Goal: Task Accomplishment & Management: Use online tool/utility

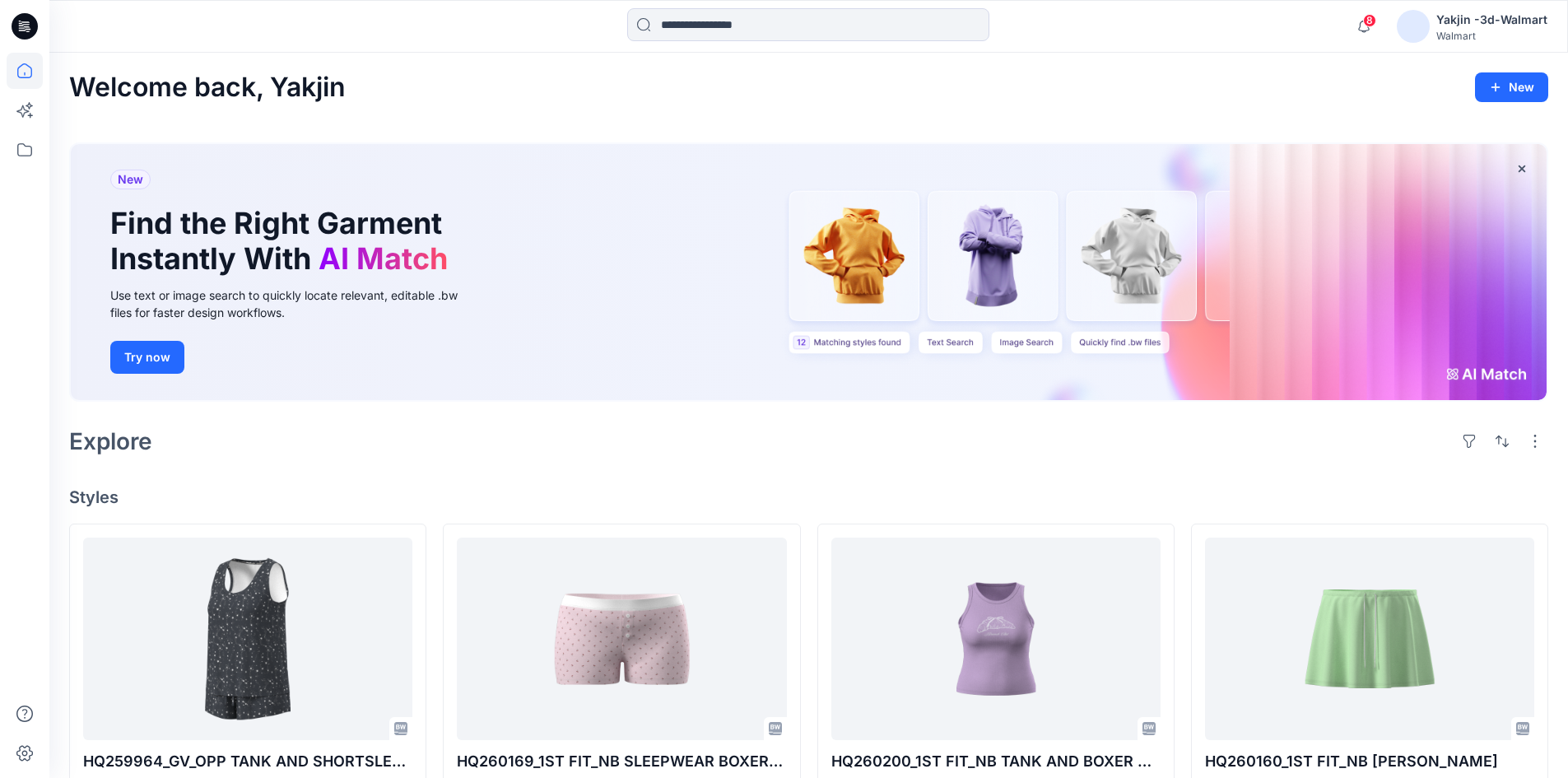
scroll to position [247, 0]
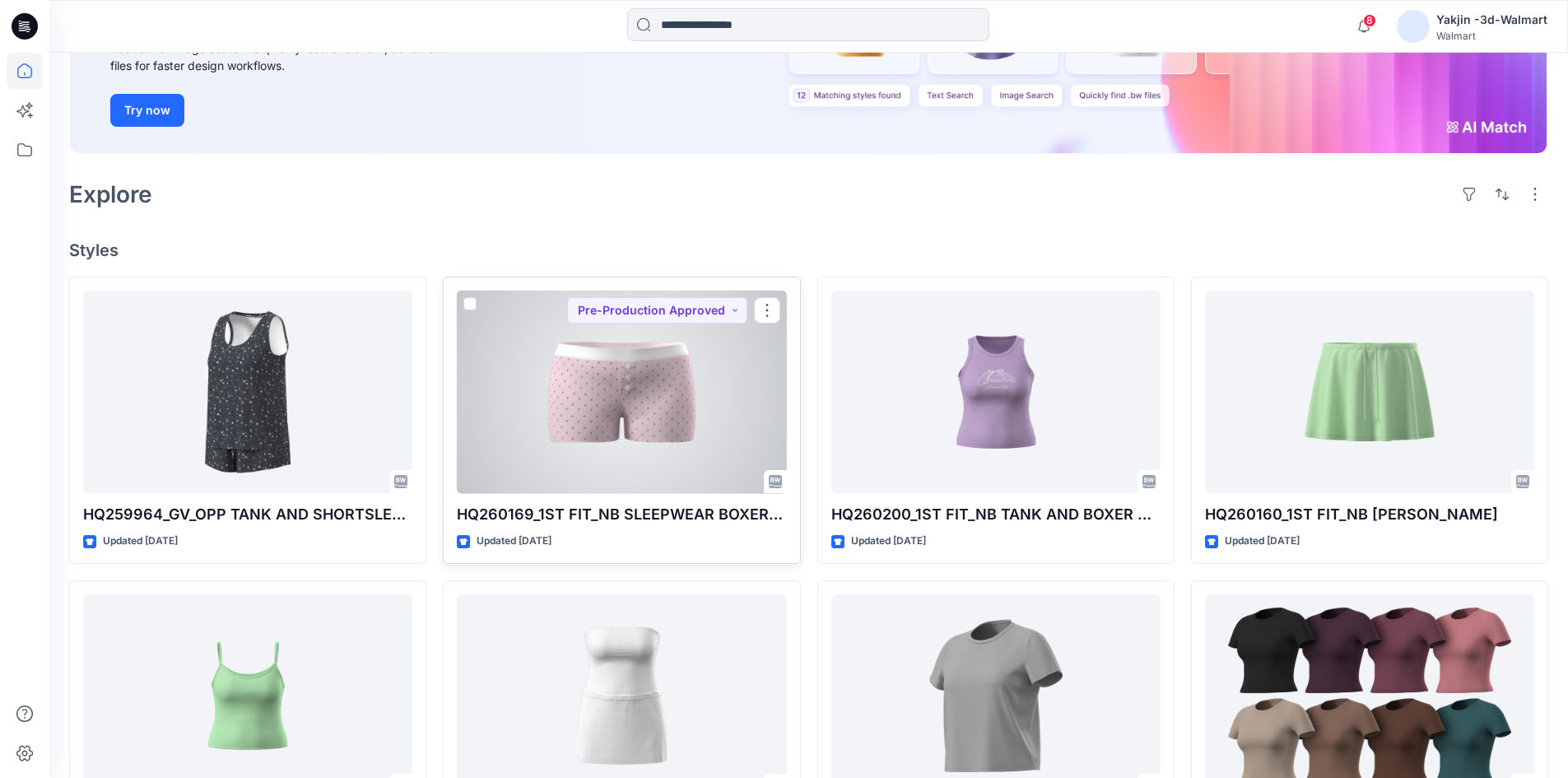
click at [638, 436] on div at bounding box center [622, 392] width 330 height 203
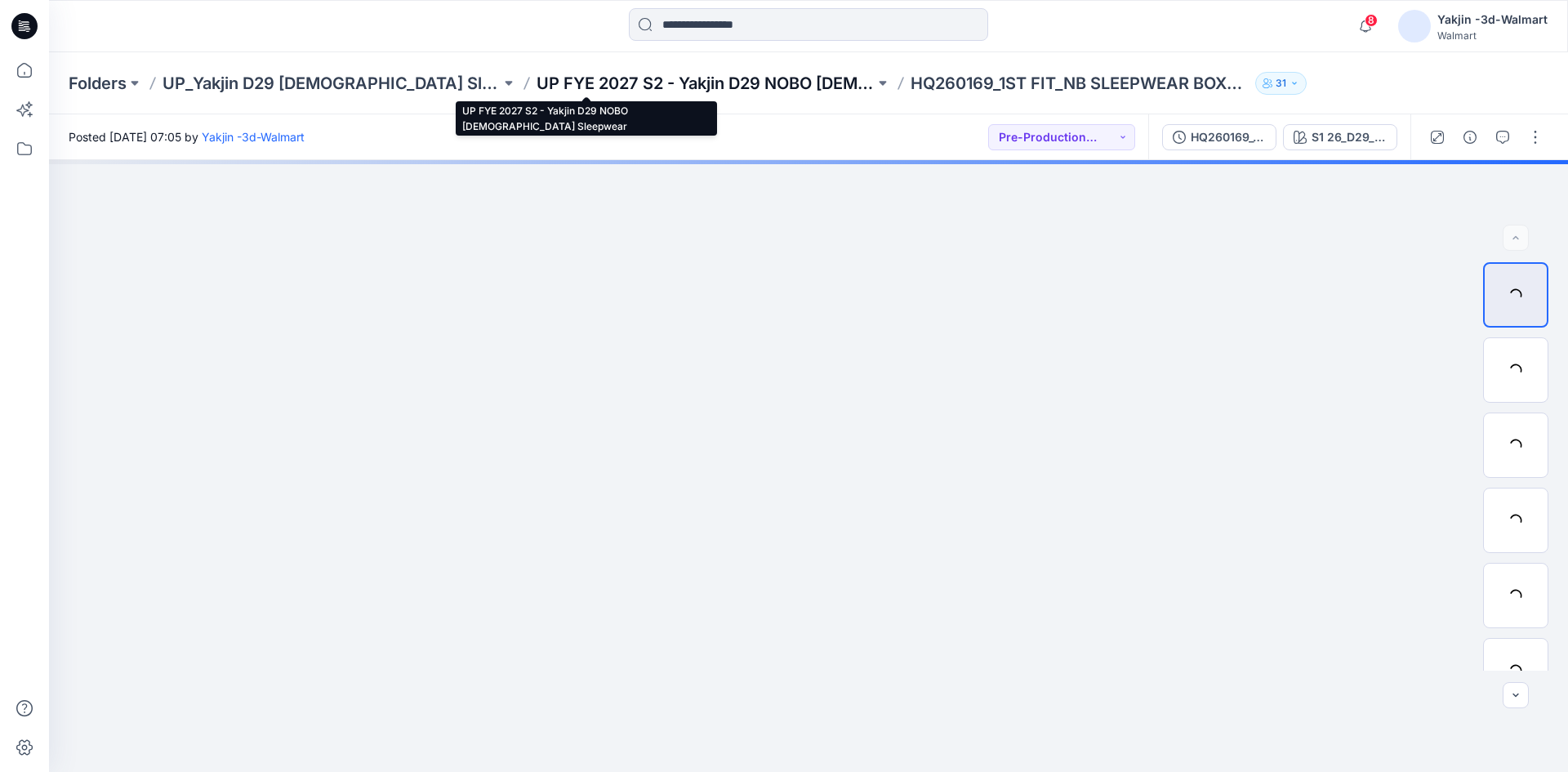
click at [700, 92] on p "UP FYE 2027 S2 - Yakjin D29 NOBO [DEMOGRAPHIC_DATA] Sleepwear" at bounding box center [705, 83] width 338 height 23
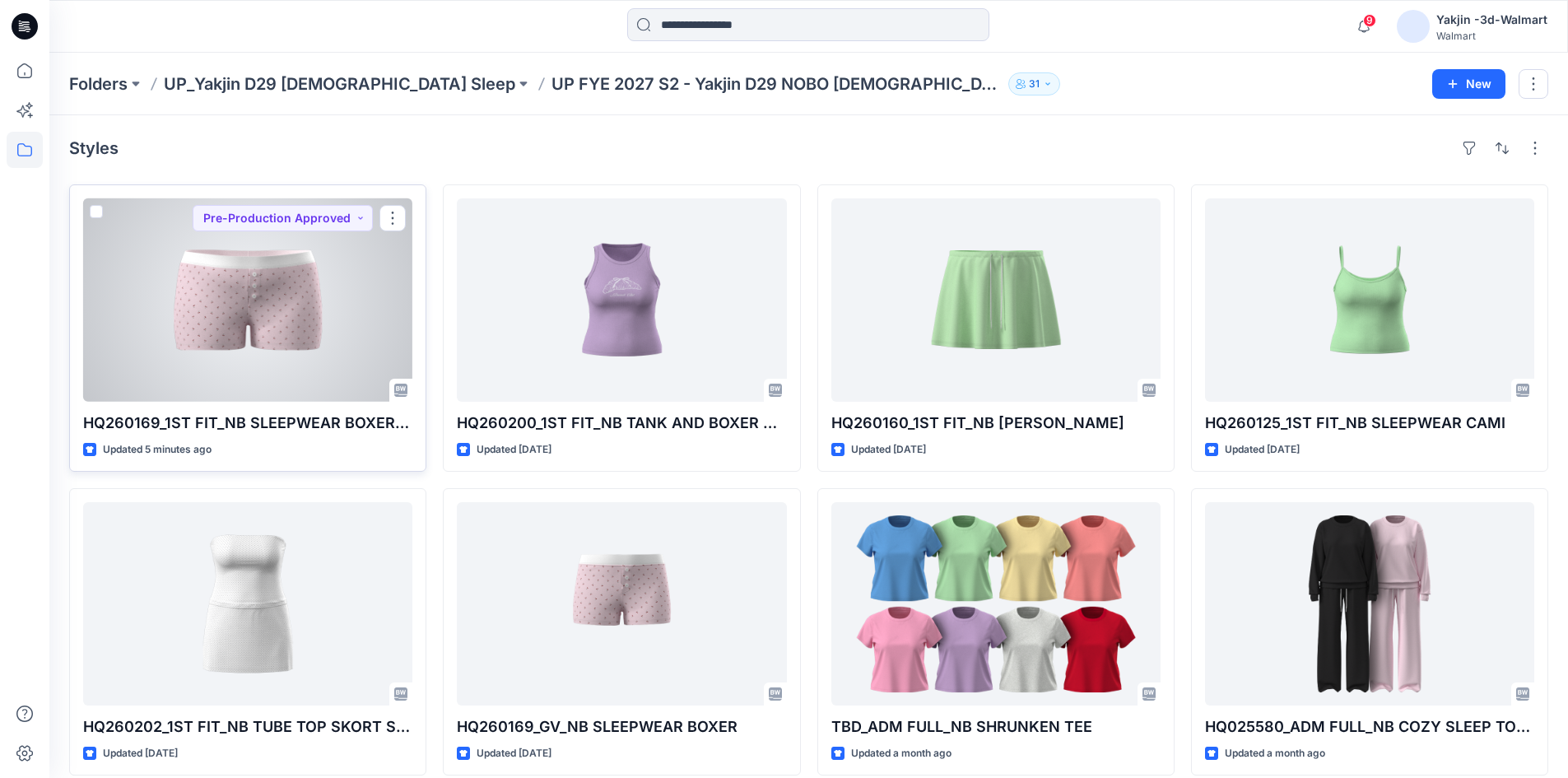
click at [348, 353] on div at bounding box center [248, 299] width 330 height 203
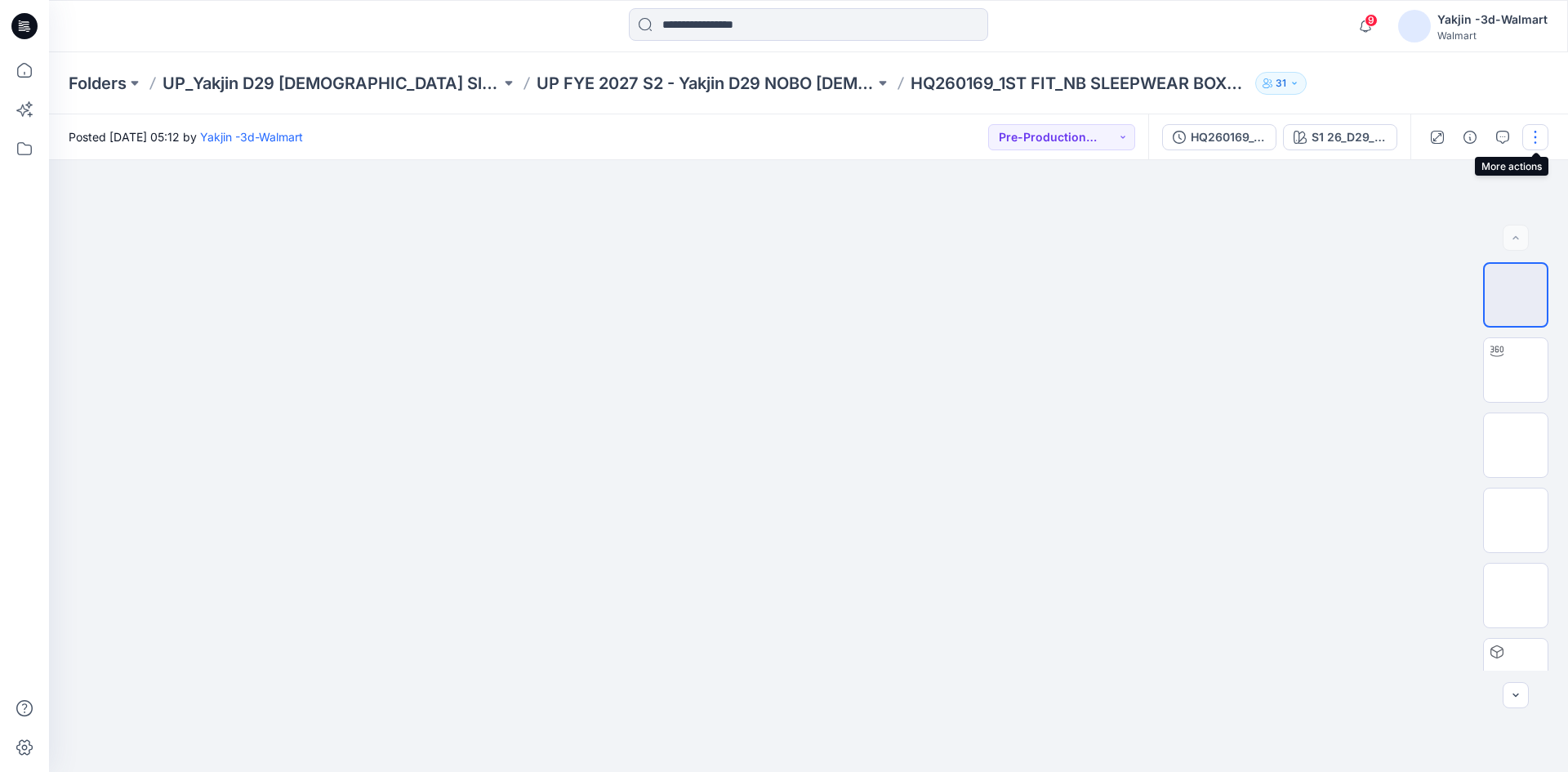
click at [1533, 132] on button "button" at bounding box center [1535, 137] width 26 height 26
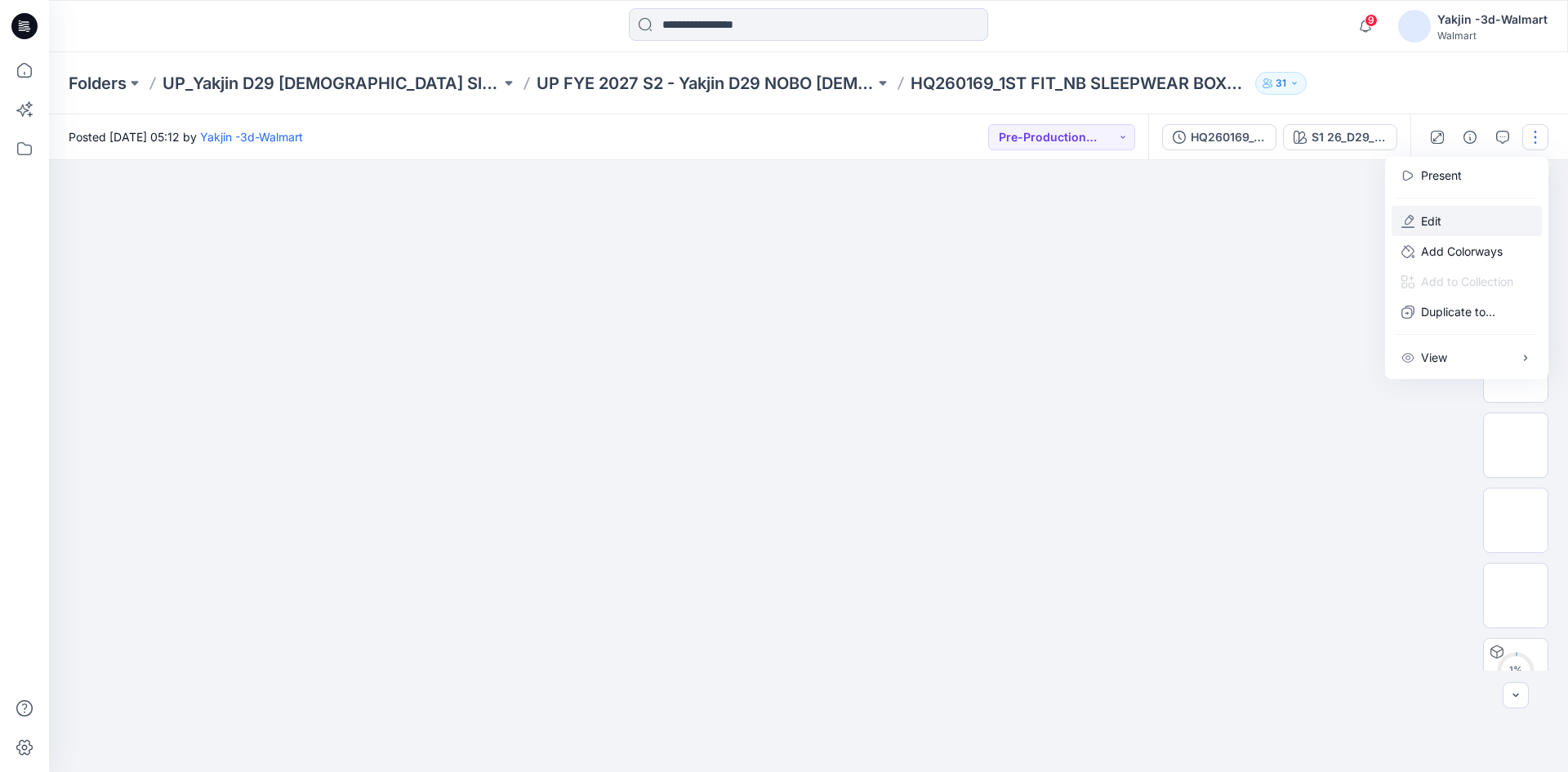
click at [1447, 225] on button "Edit" at bounding box center [1467, 221] width 151 height 30
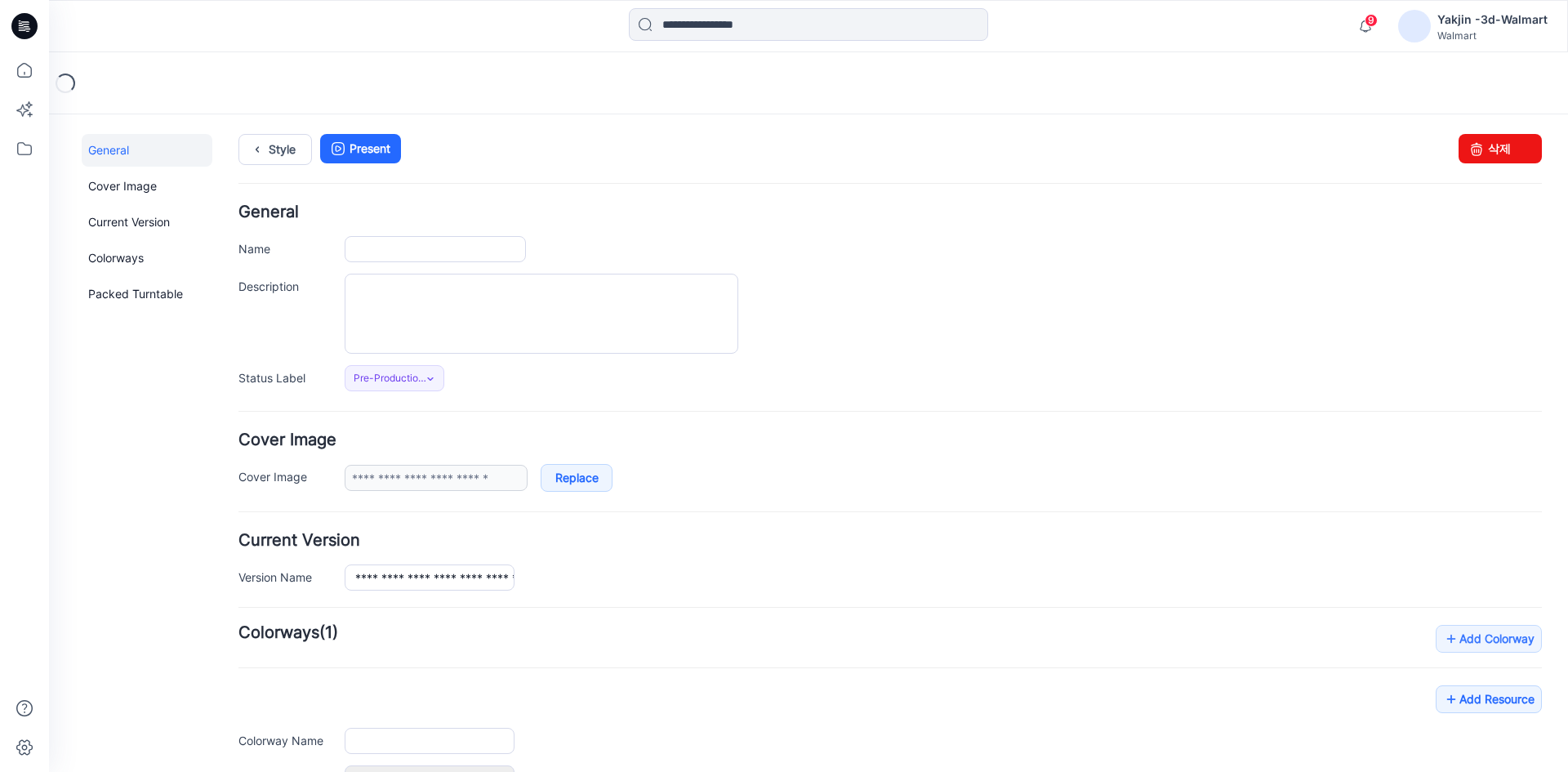
type input "**********"
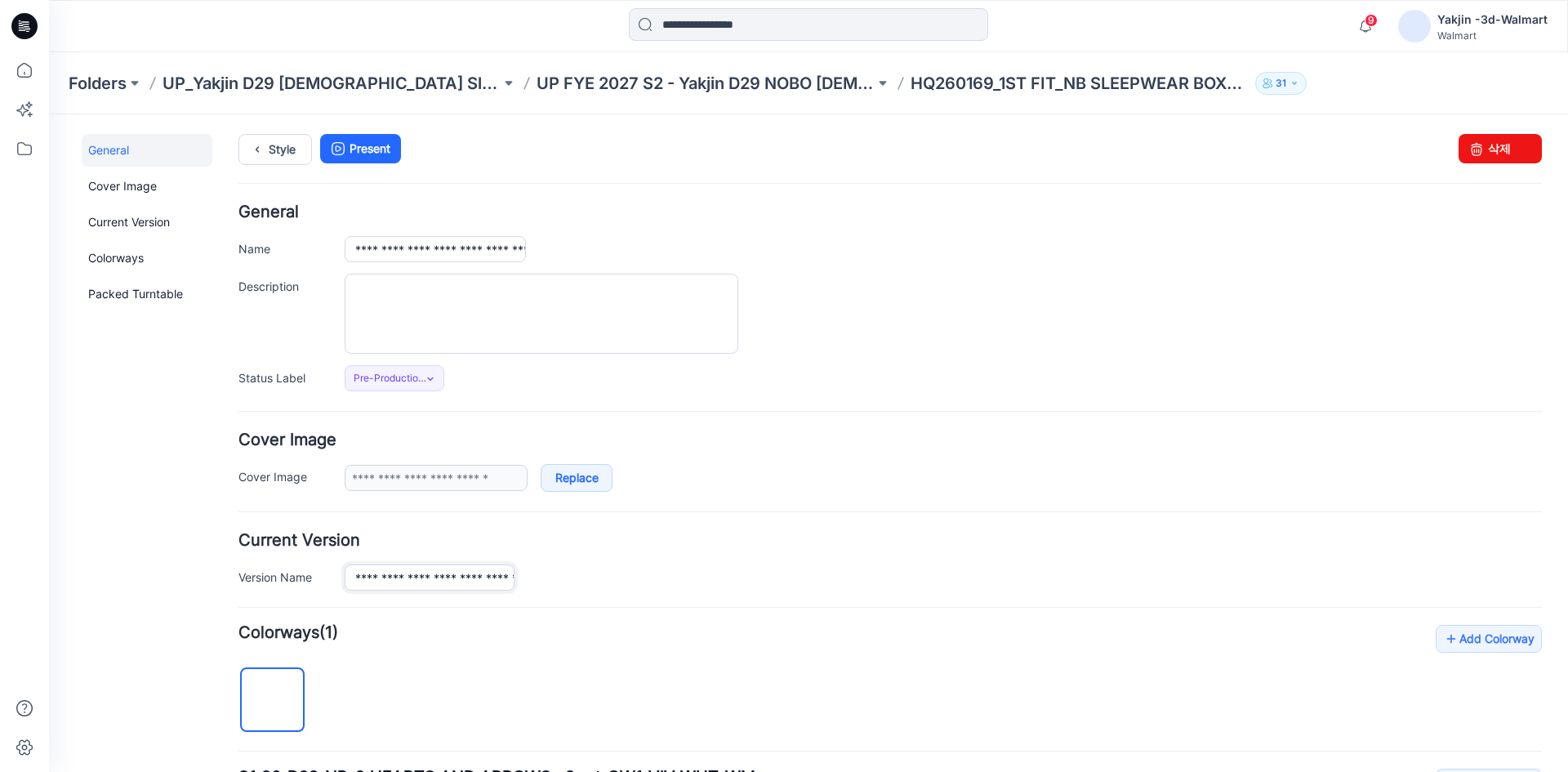
click at [497, 569] on input "**********" at bounding box center [429, 577] width 170 height 26
click at [461, 251] on input "**********" at bounding box center [435, 249] width 182 height 26
paste input "text"
type input "**********"
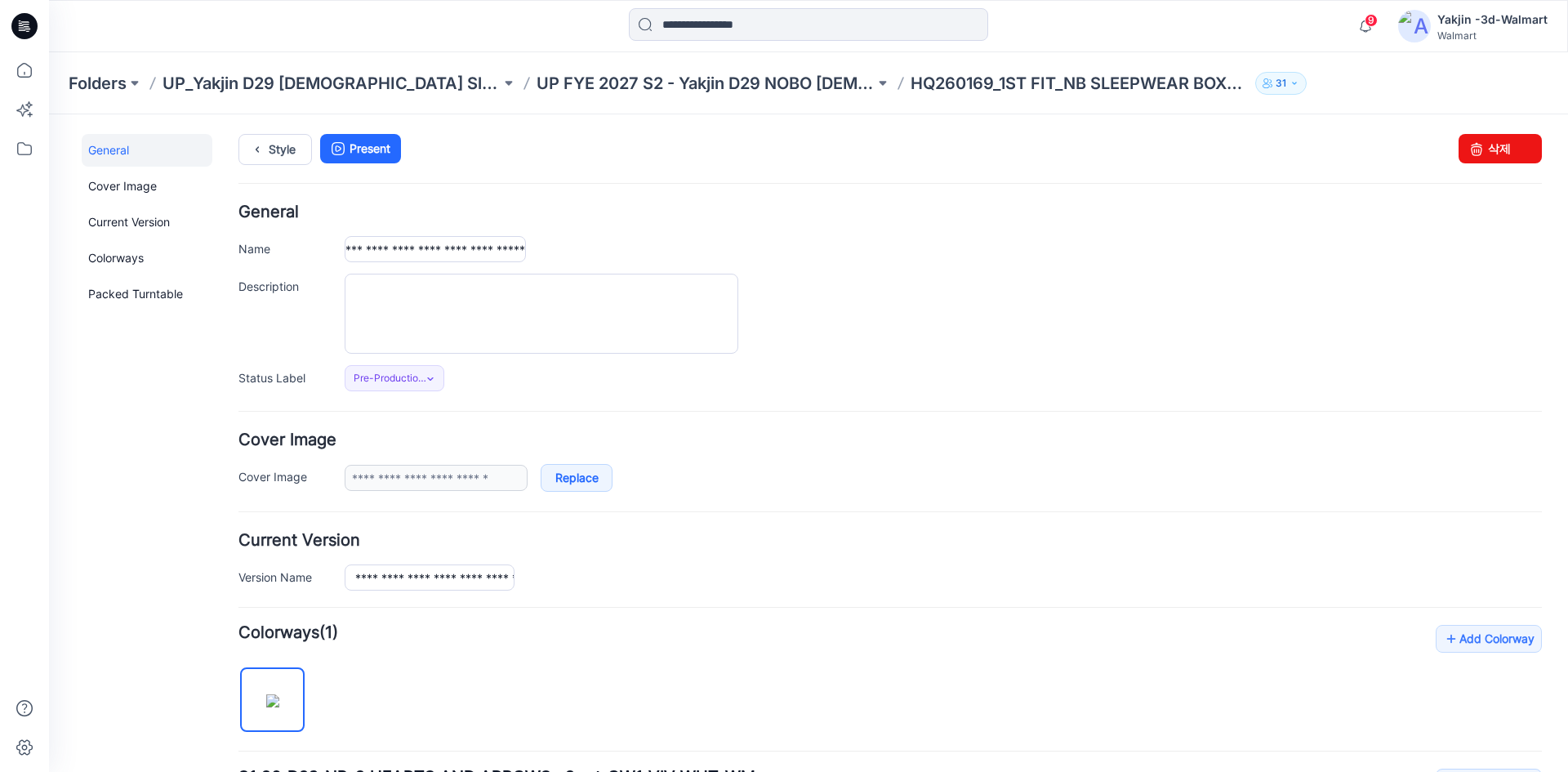
click at [640, 232] on div "**********" at bounding box center [890, 298] width 1303 height 187
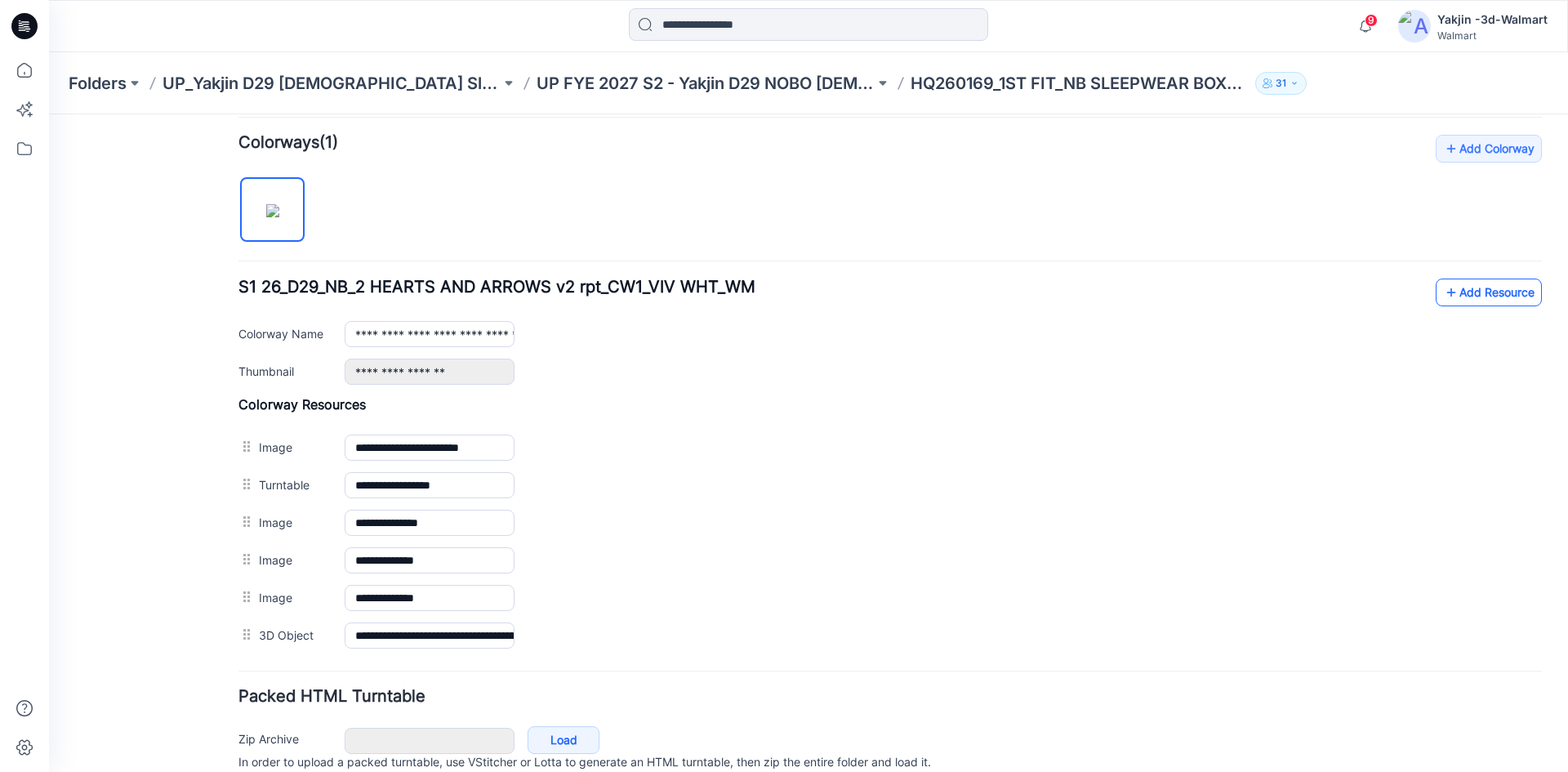
click at [1474, 284] on link "Add Resource" at bounding box center [1488, 293] width 106 height 28
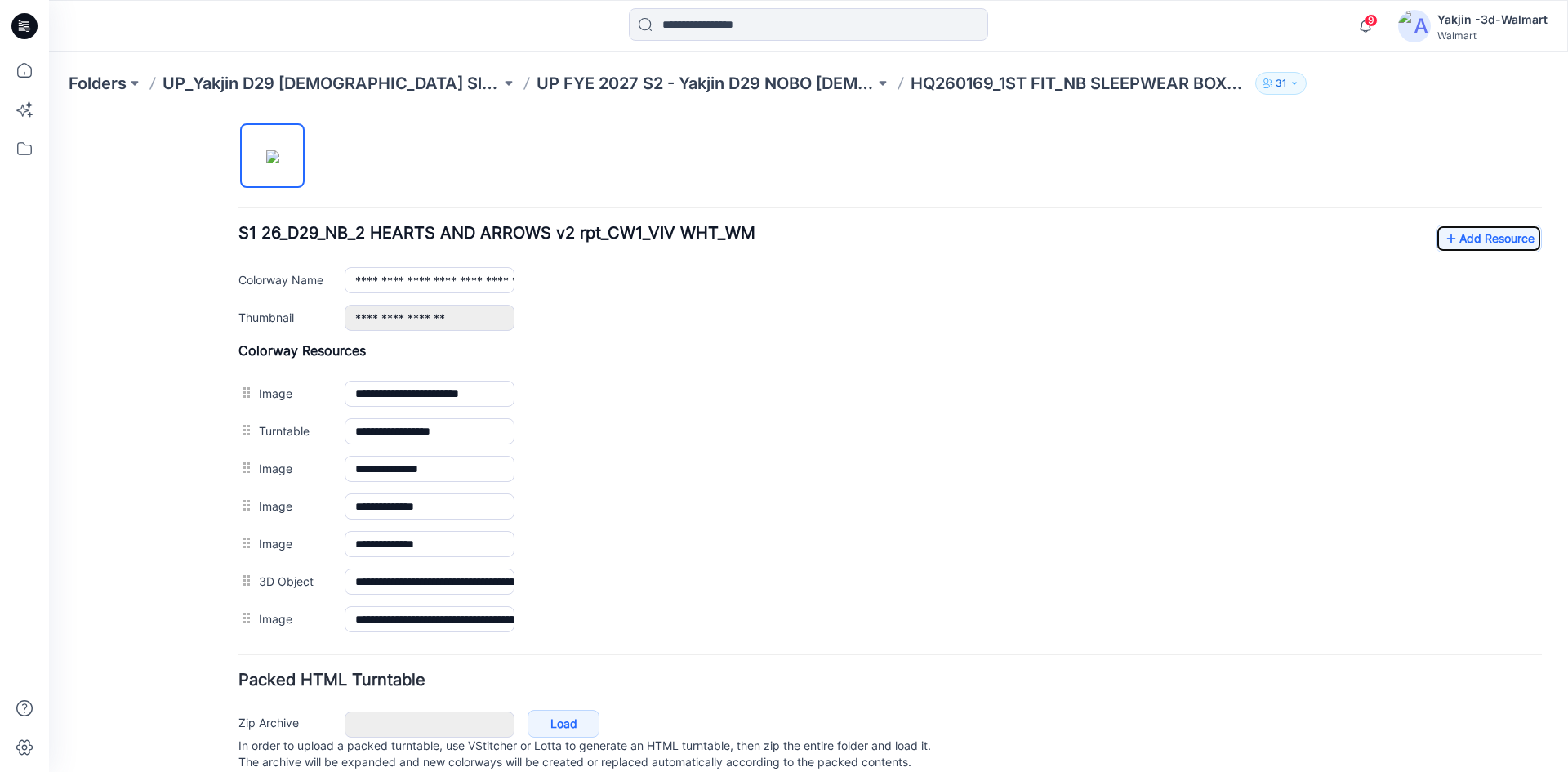
scroll to position [516, 0]
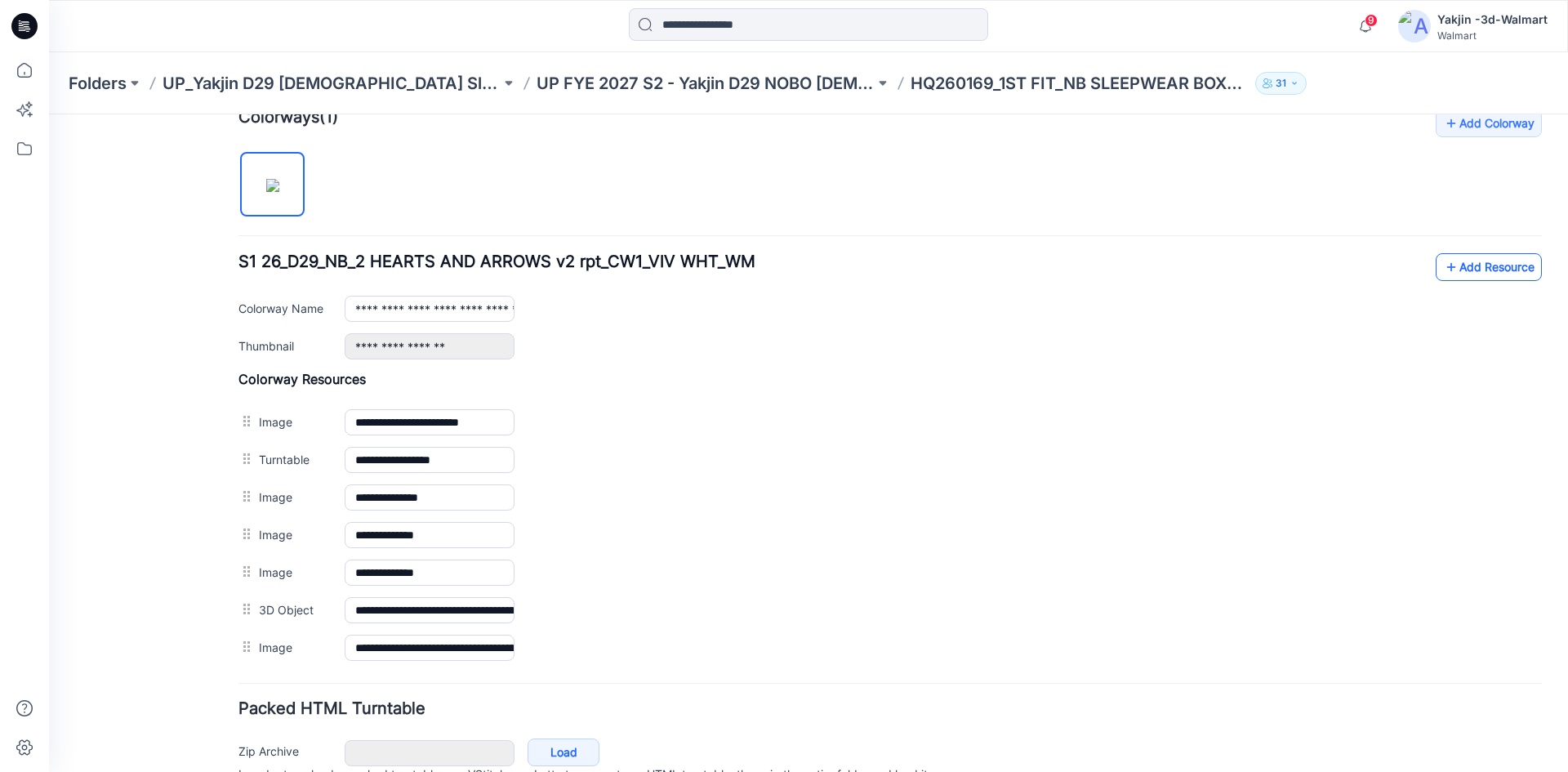
click at [1436, 267] on link "Add Resource" at bounding box center [1488, 267] width 106 height 28
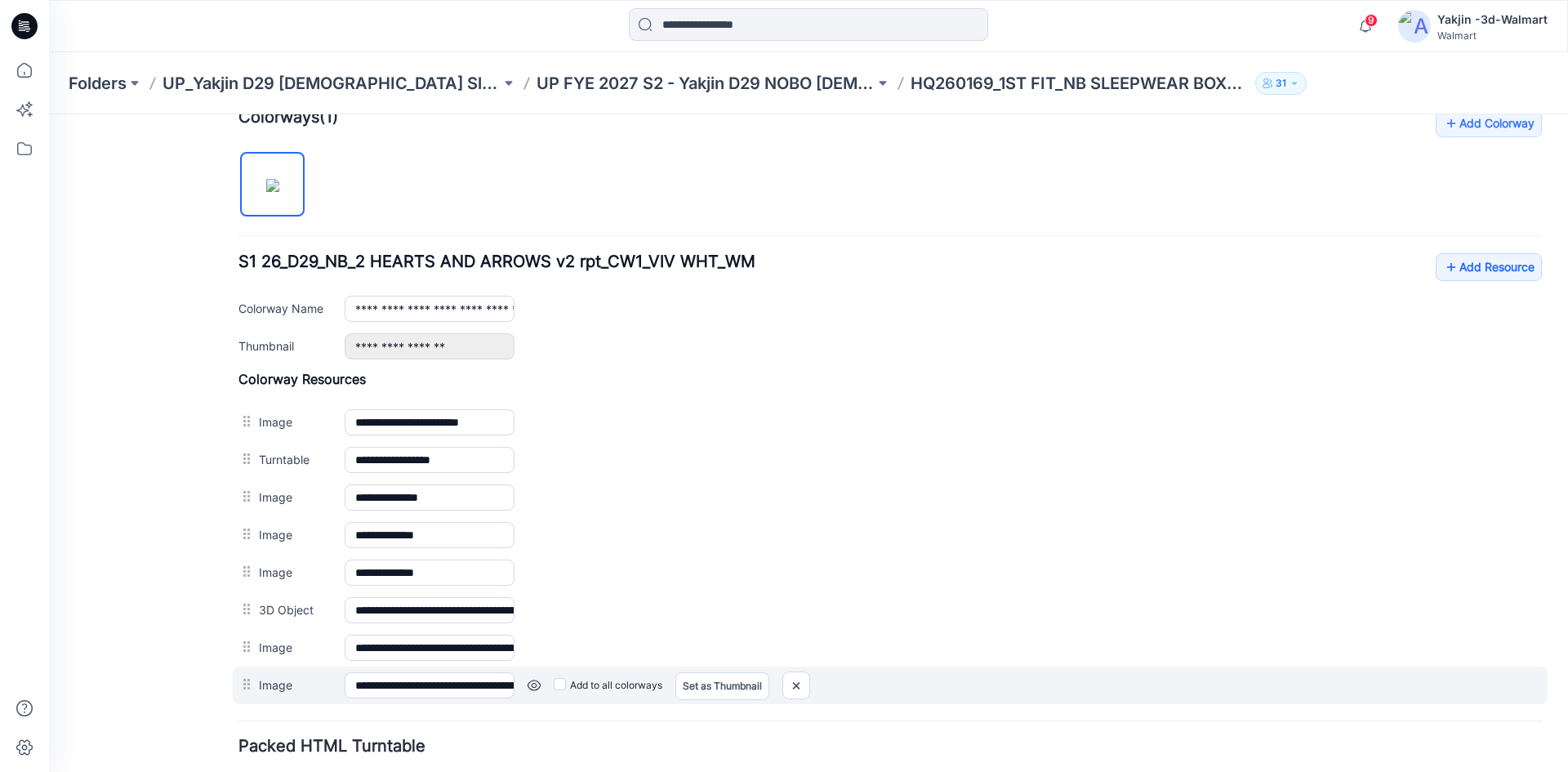
click at [533, 684] on link at bounding box center [534, 685] width 13 height 13
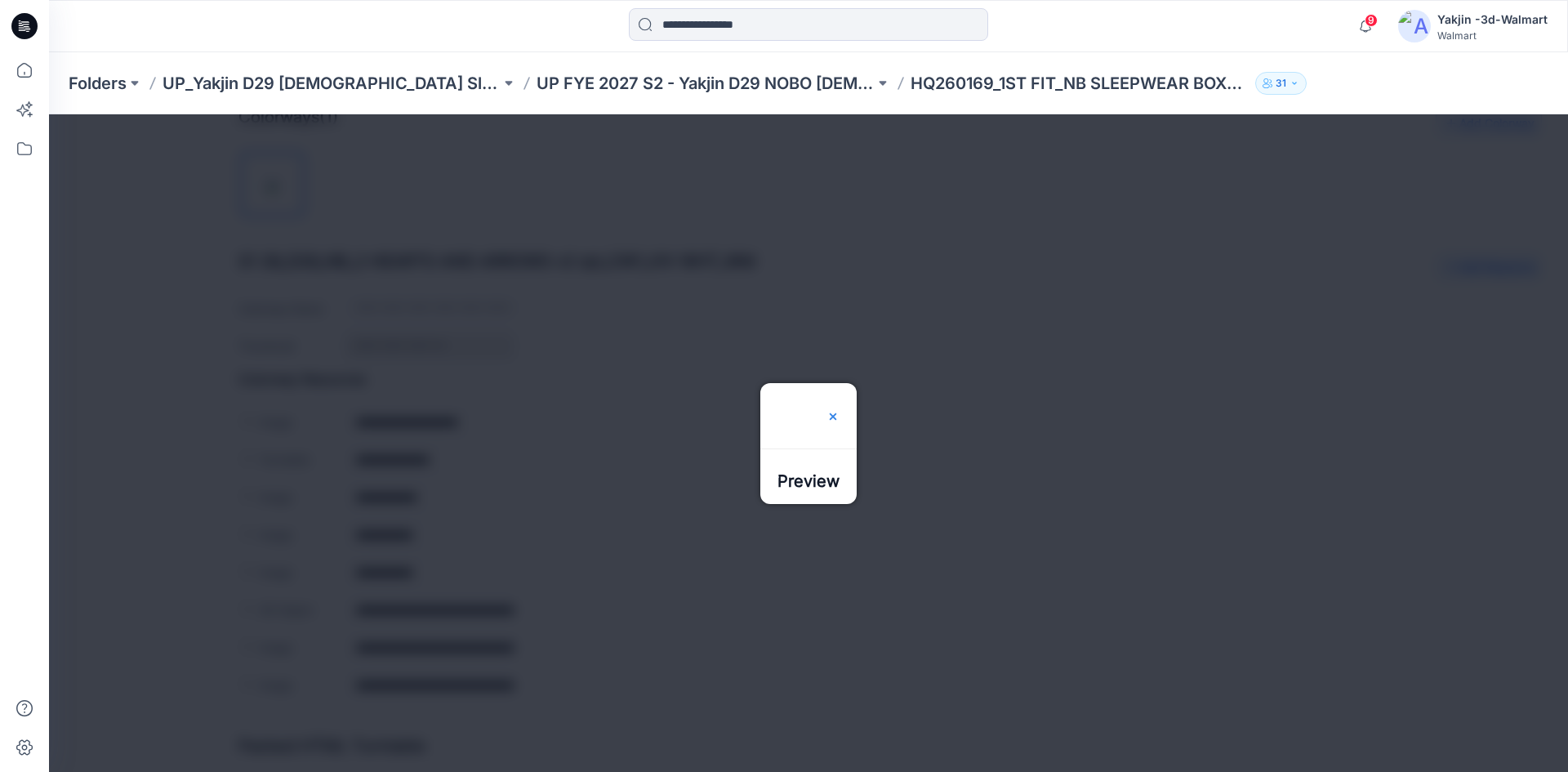
click at [839, 410] on img at bounding box center [832, 416] width 13 height 13
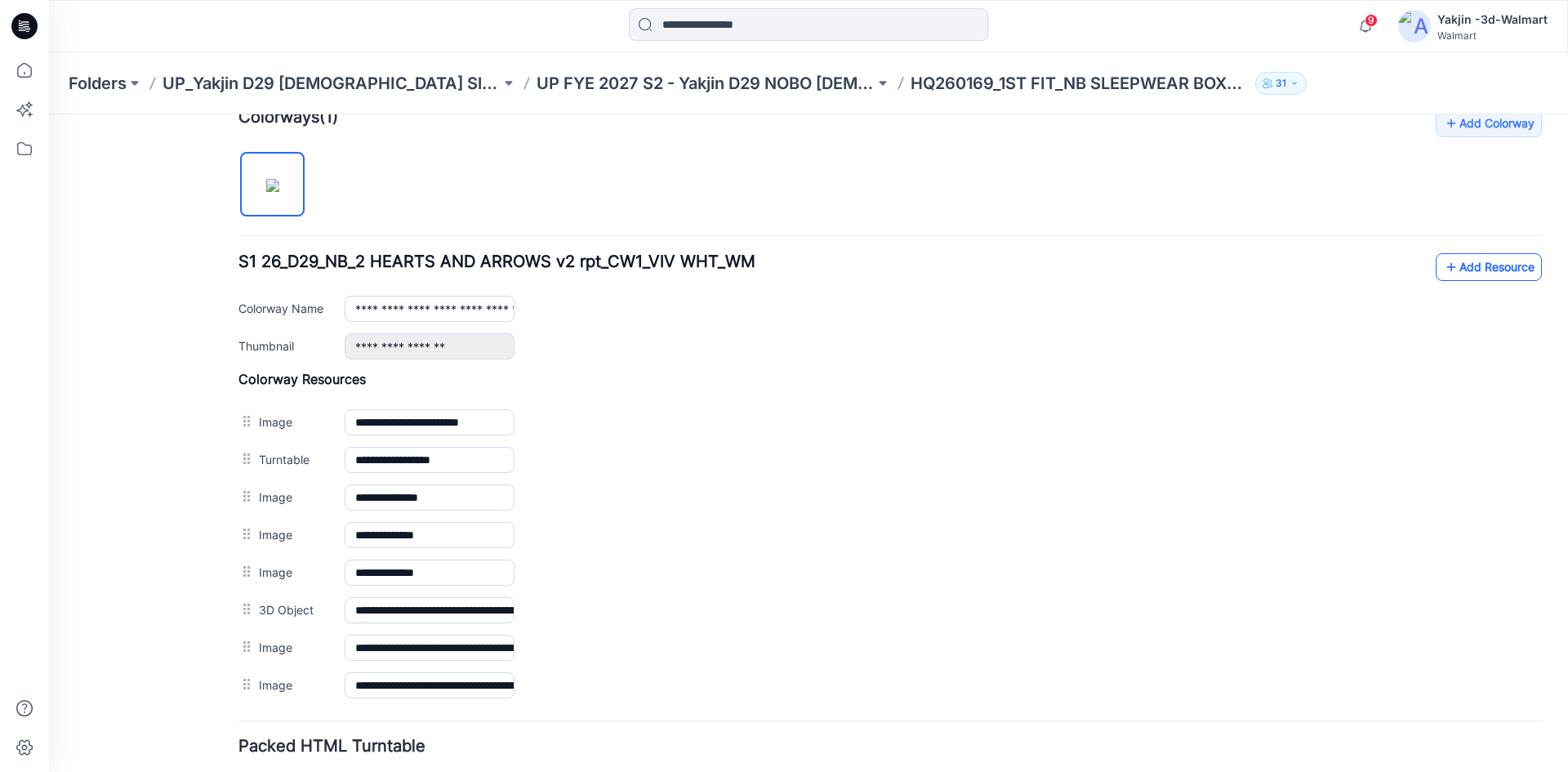
click at [1449, 262] on link "Add Resource" at bounding box center [1488, 267] width 106 height 28
click at [1478, 266] on link "Add Resource" at bounding box center [1488, 267] width 106 height 28
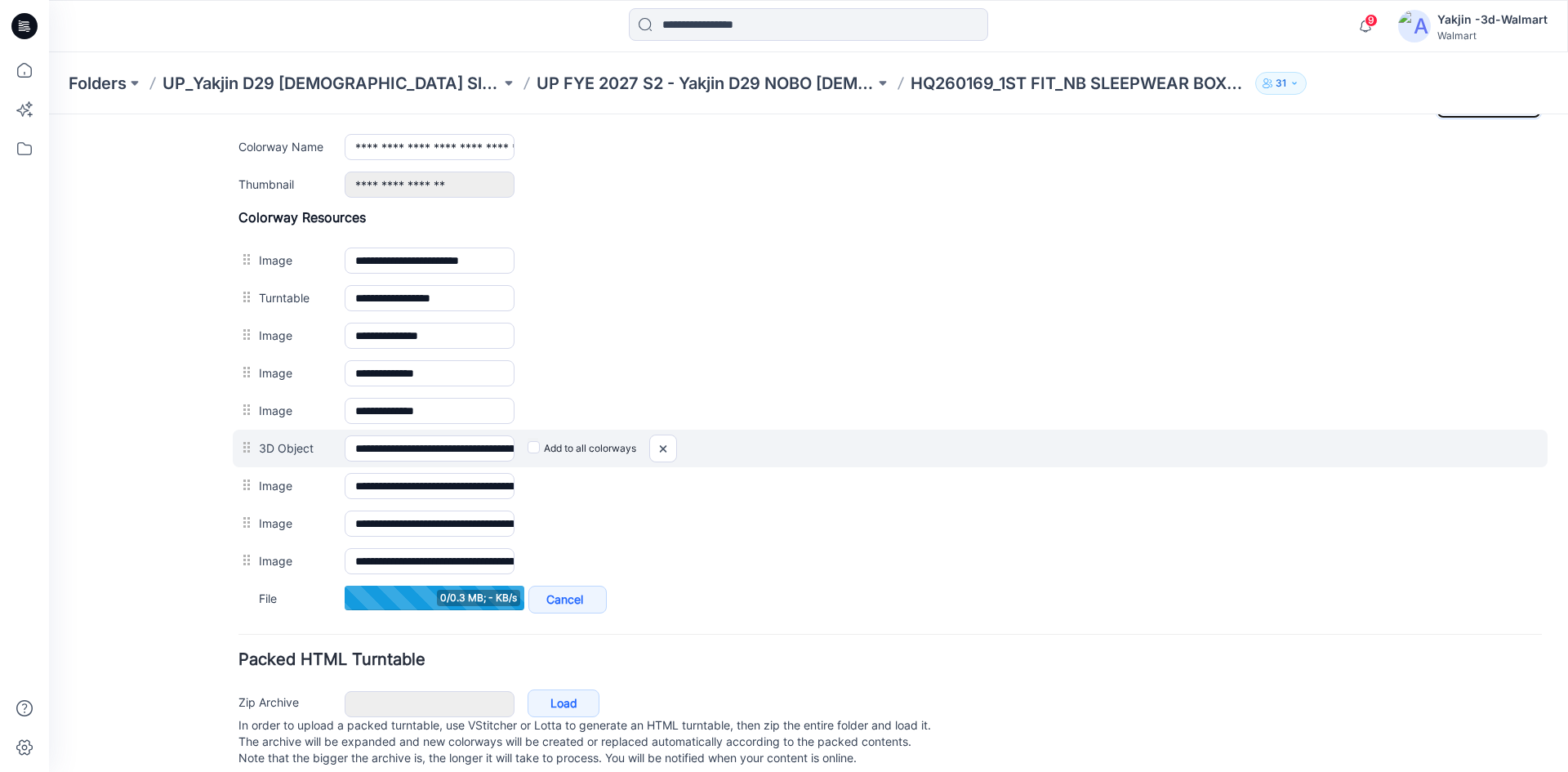
scroll to position [679, 0]
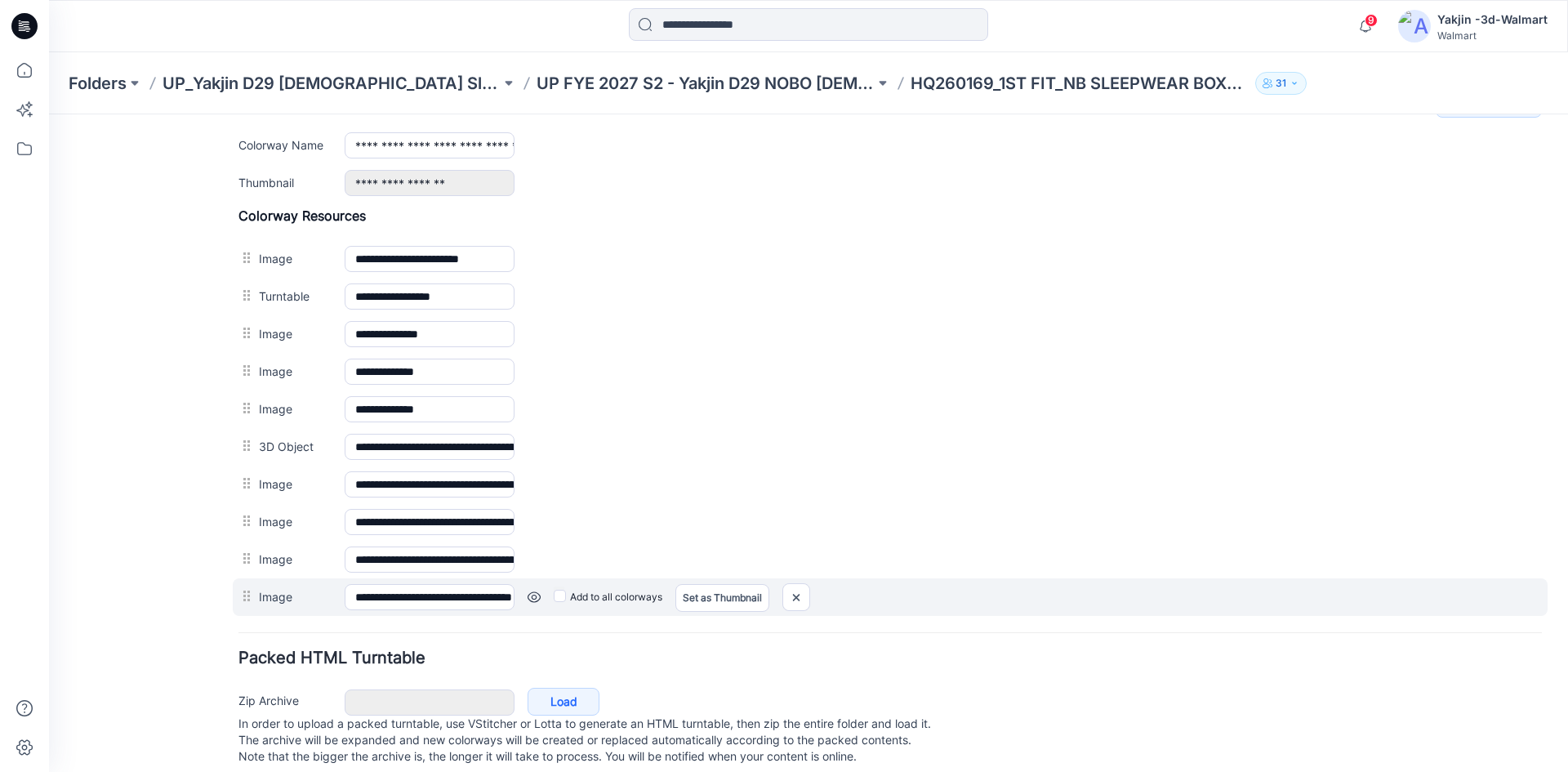
click at [537, 599] on link at bounding box center [534, 596] width 13 height 13
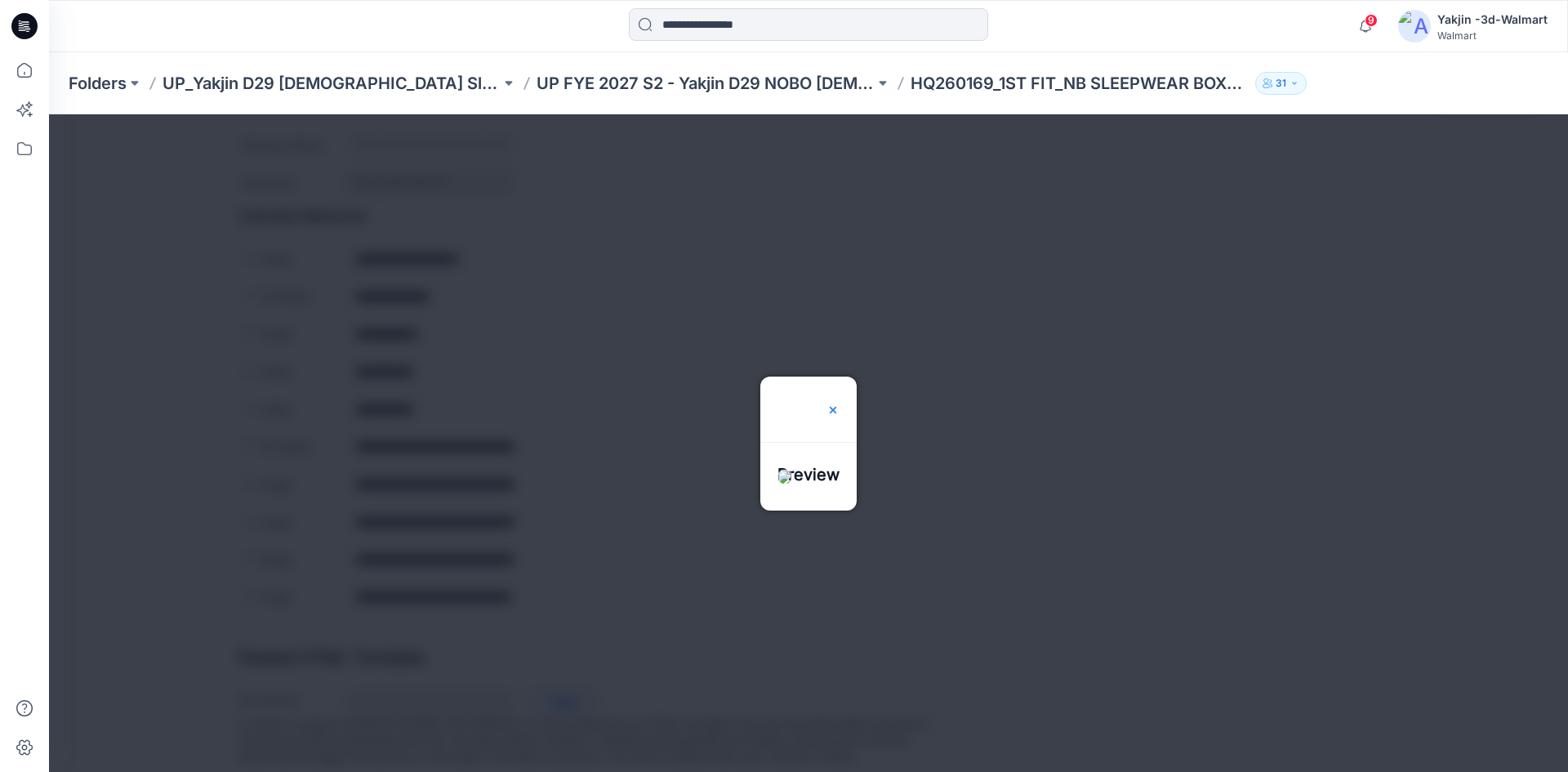
click at [839, 403] on img at bounding box center [832, 409] width 13 height 13
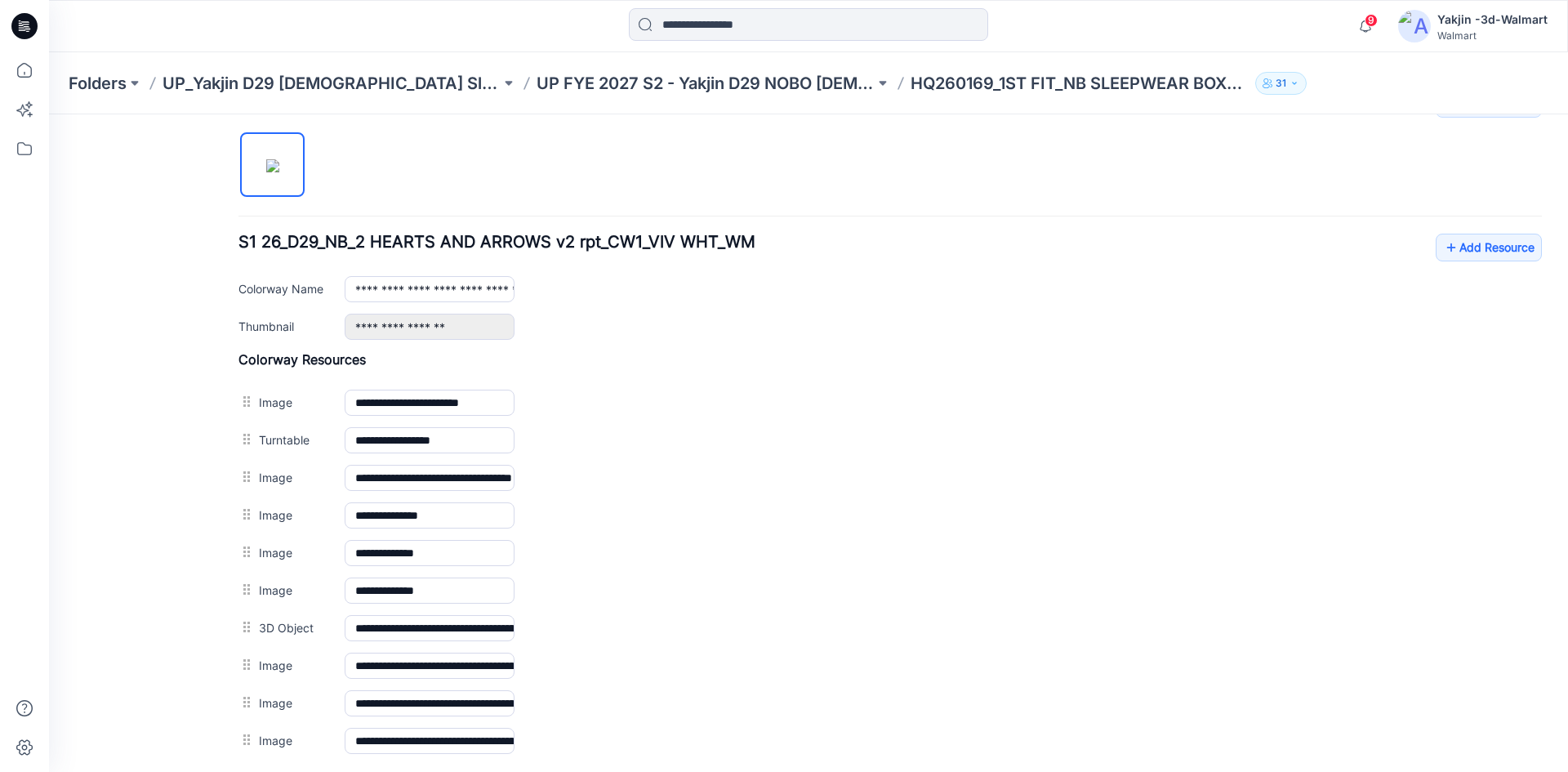
scroll to position [516, 0]
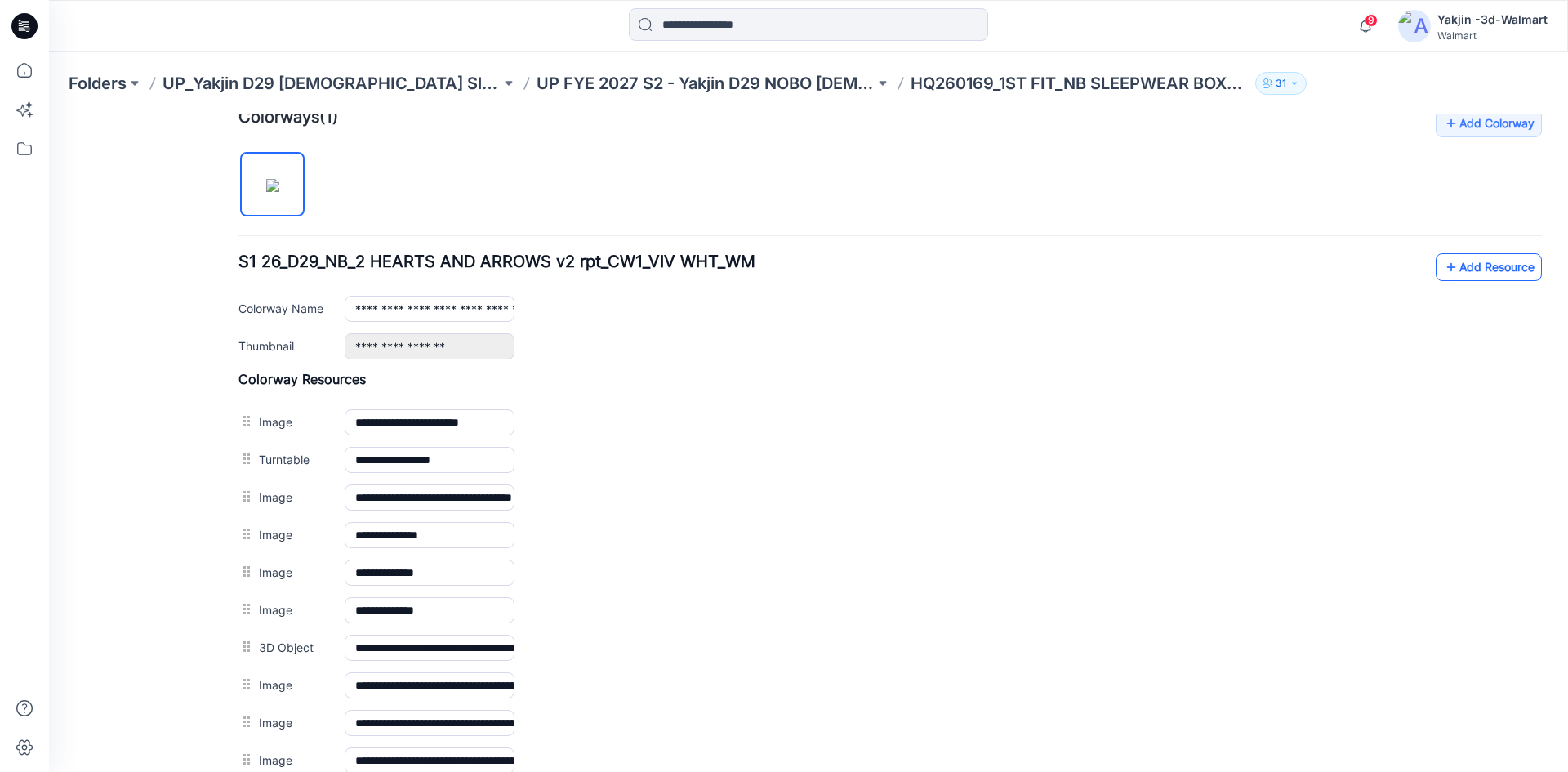
click at [1457, 267] on link "Add Resource" at bounding box center [1488, 267] width 106 height 28
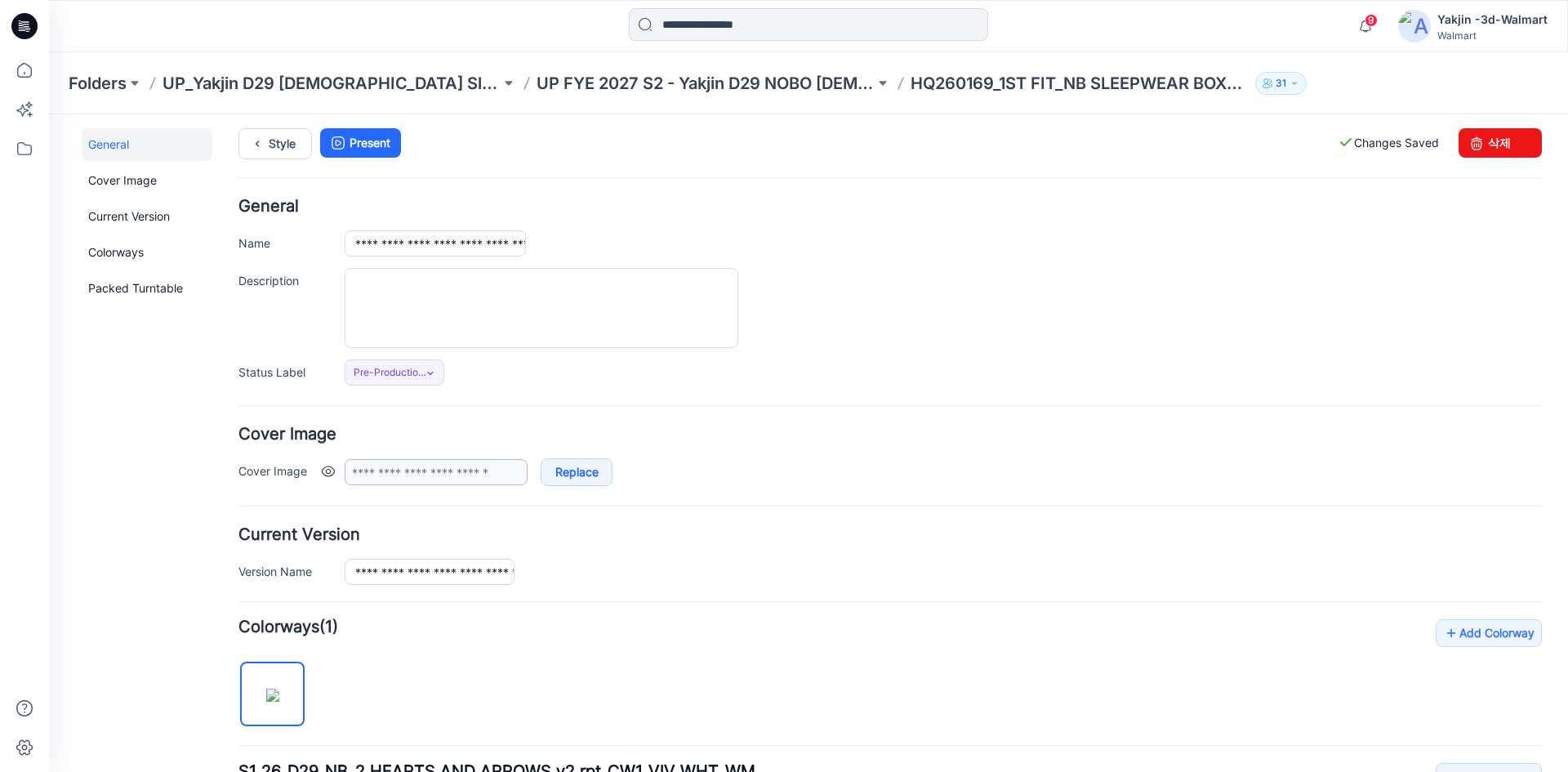
scroll to position [0, 0]
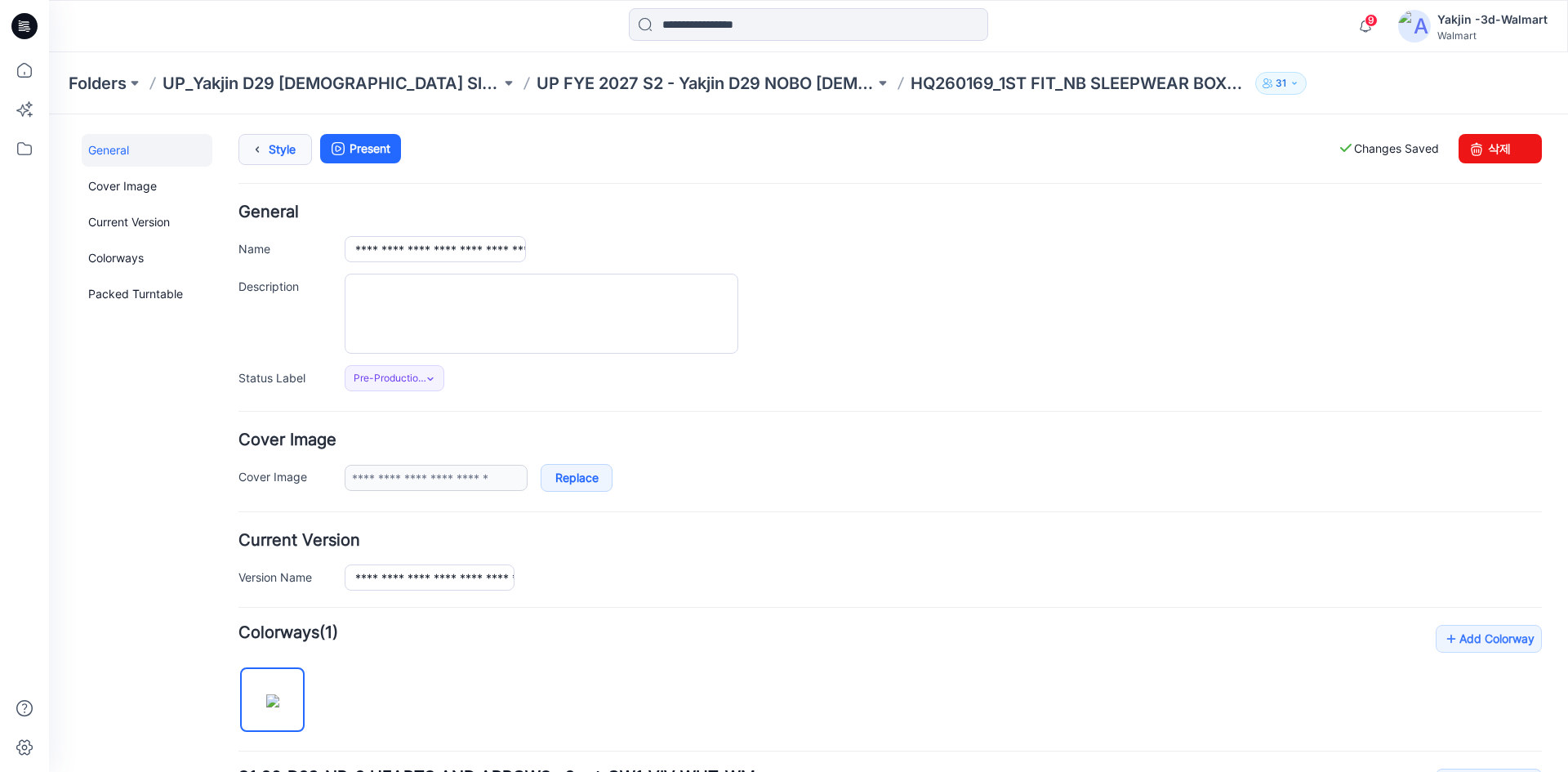
click at [280, 164] on link "Style" at bounding box center [275, 150] width 74 height 31
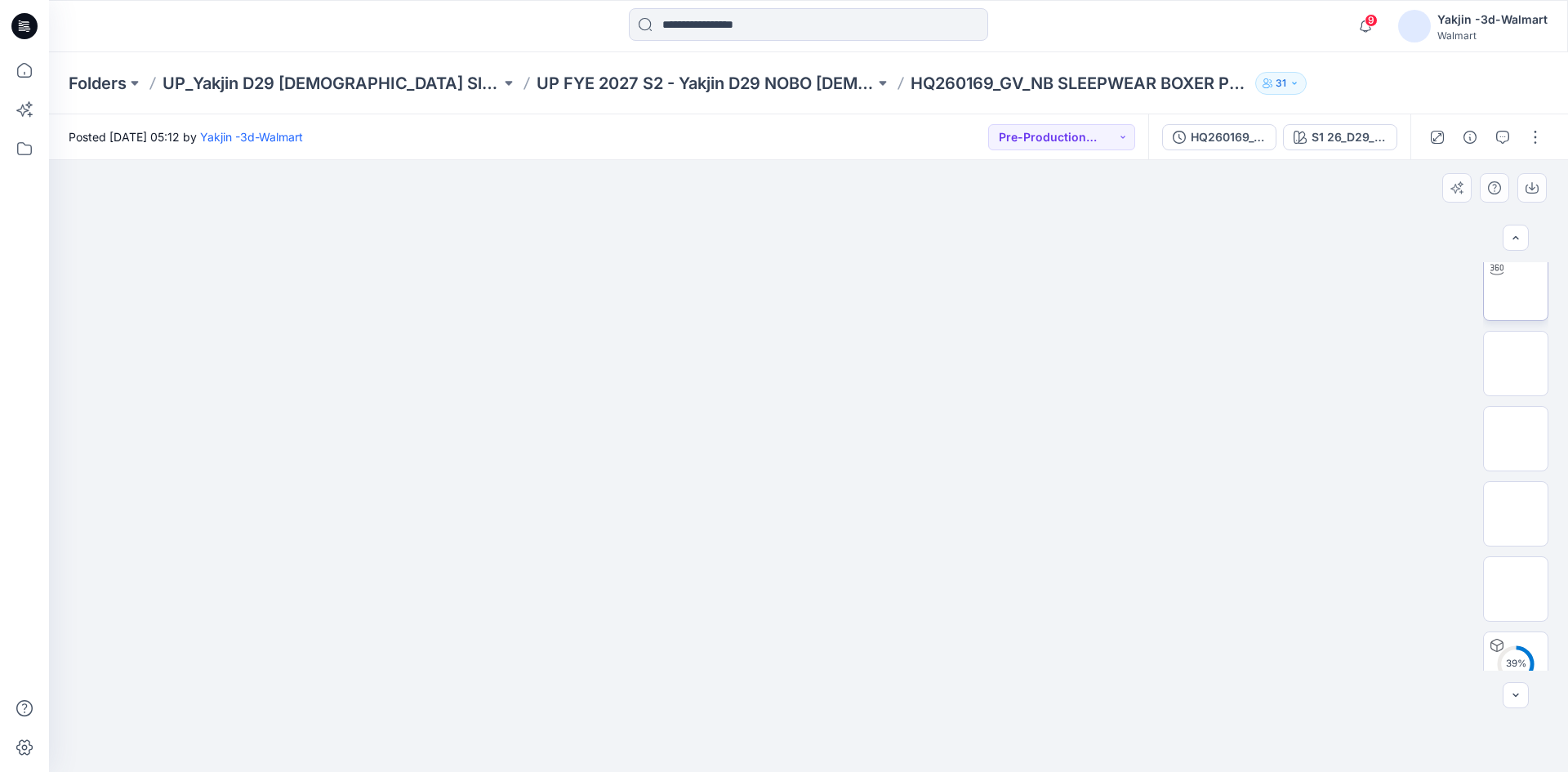
click at [1516, 288] on img at bounding box center [1516, 288] width 0 height 0
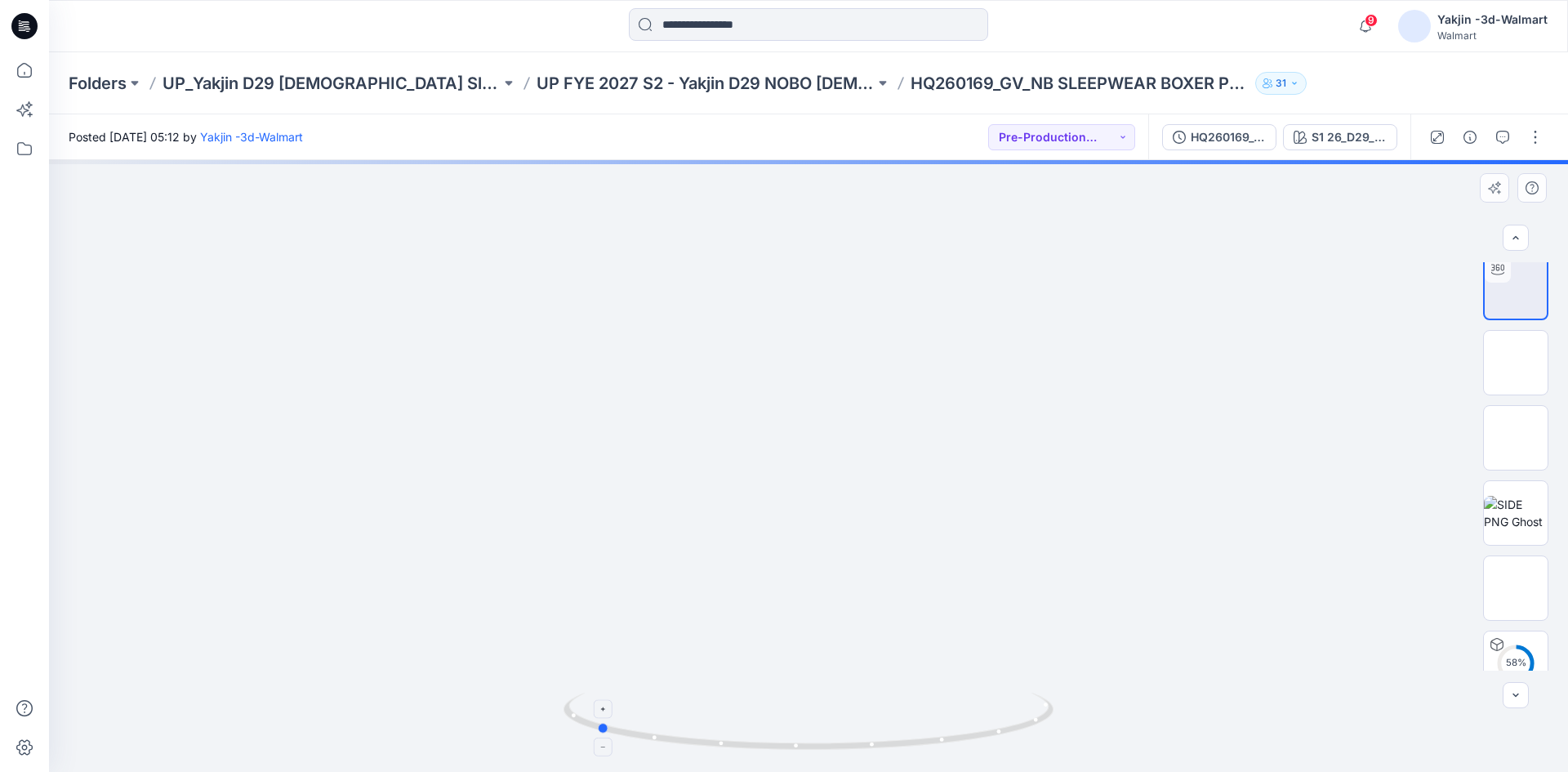
drag, startPoint x: 922, startPoint y: 745, endPoint x: 708, endPoint y: 744, distance: 214.0
click at [708, 744] on icon at bounding box center [810, 723] width 494 height 61
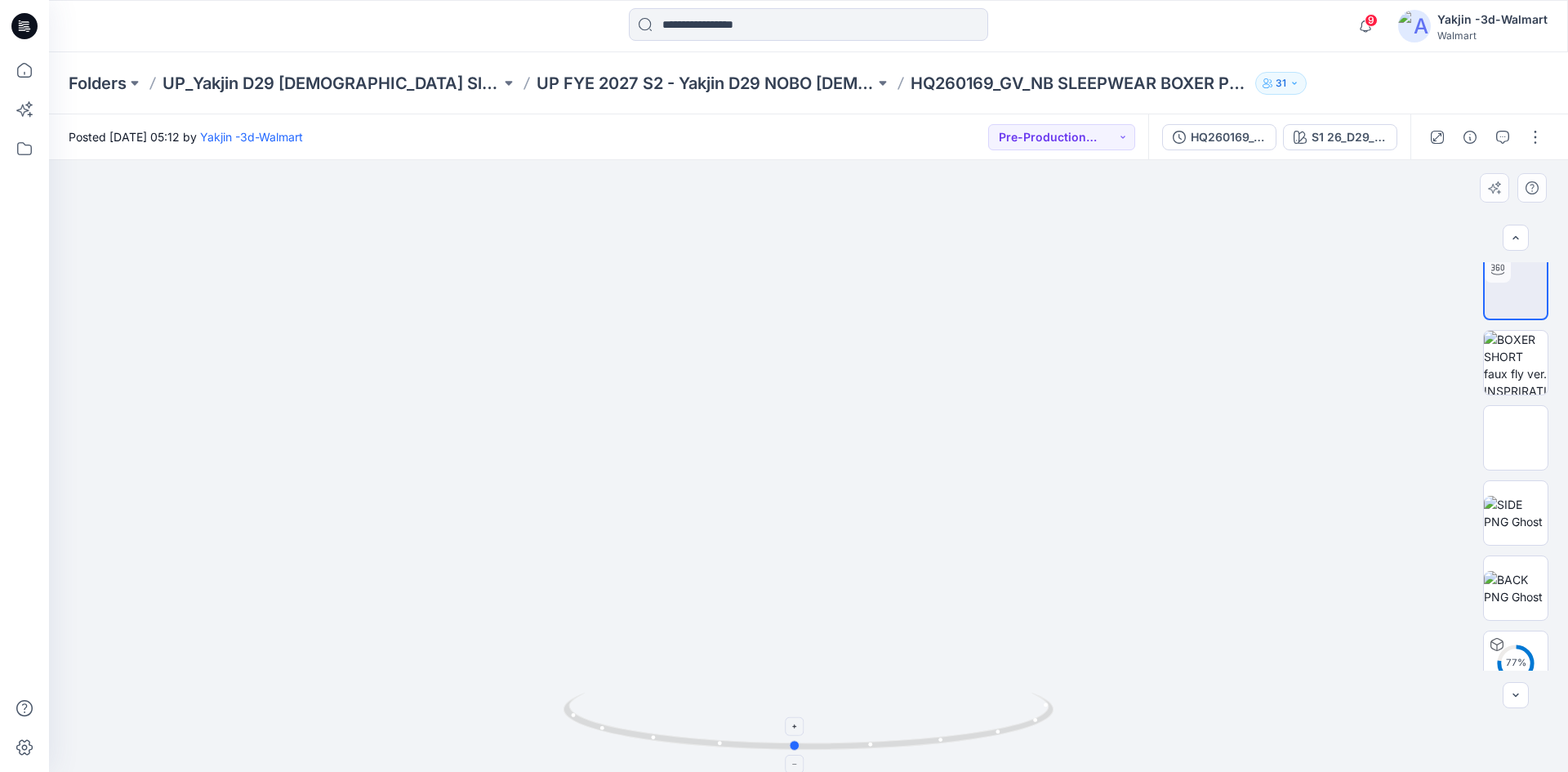
drag, startPoint x: 829, startPoint y: 749, endPoint x: 1028, endPoint y: 743, distance: 199.1
click at [1028, 743] on icon at bounding box center [810, 723] width 494 height 61
click at [1028, 742] on icon at bounding box center [810, 723] width 494 height 61
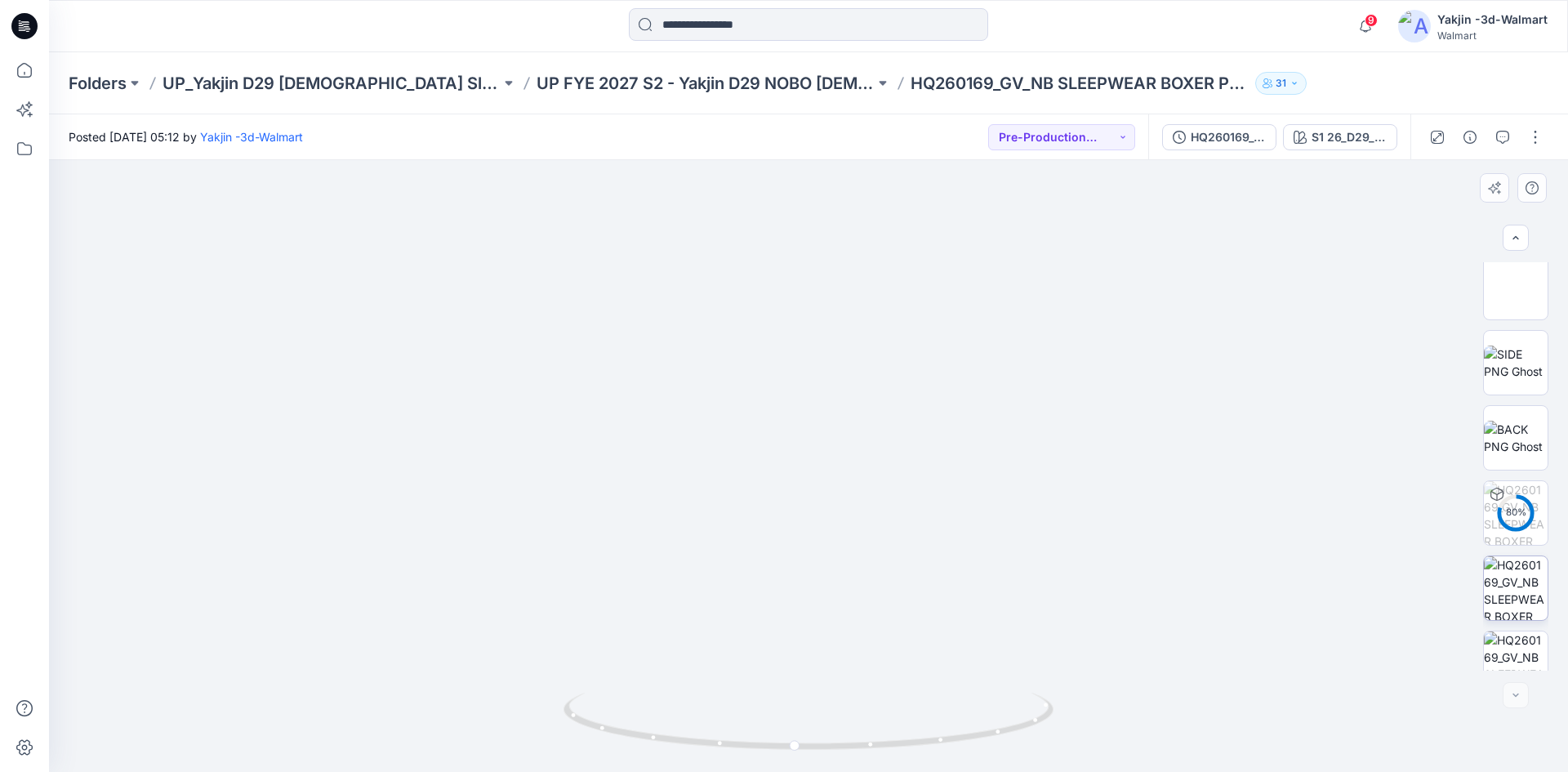
scroll to position [409, 0]
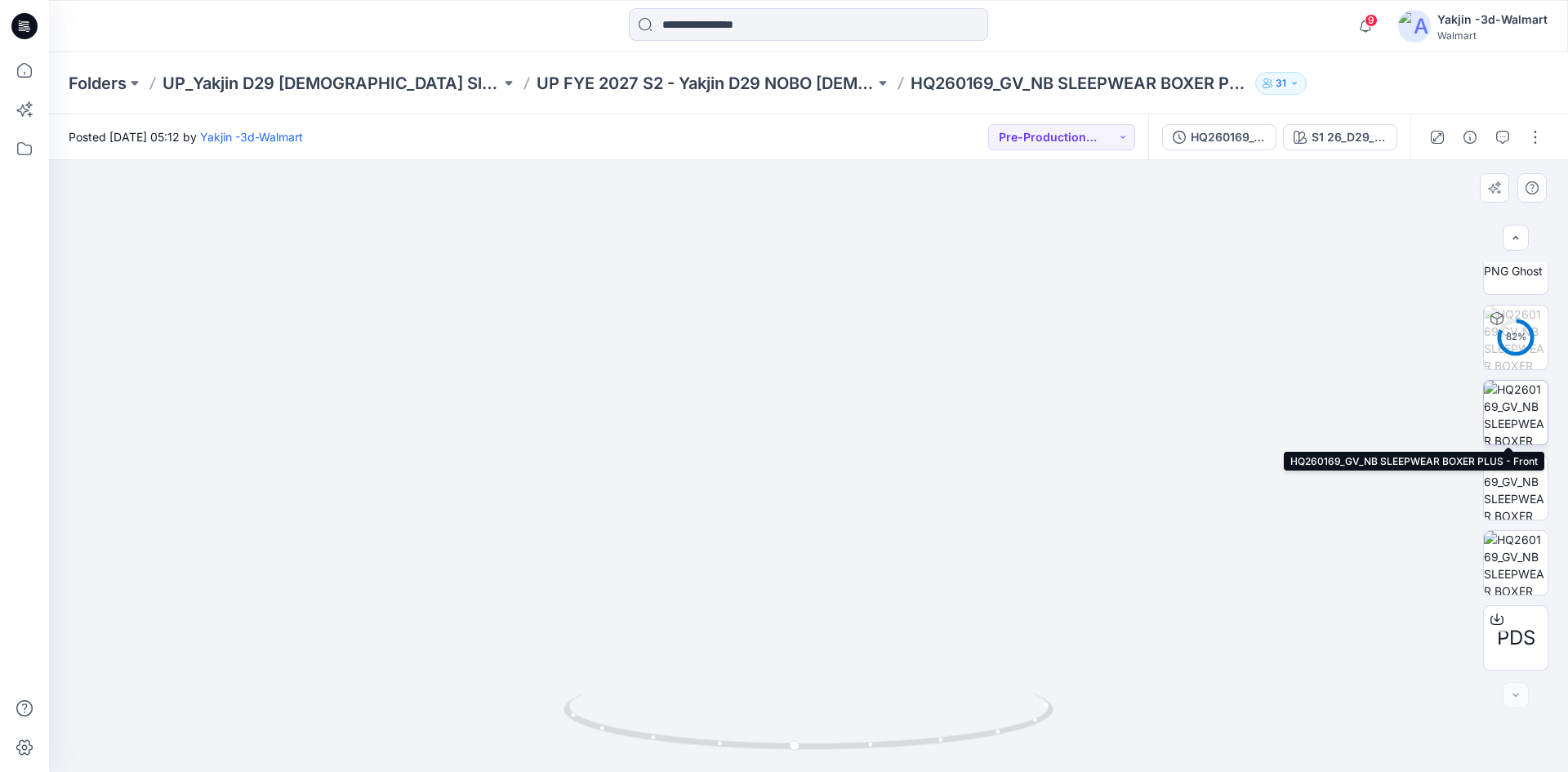
click at [1502, 421] on img at bounding box center [1516, 413] width 64 height 64
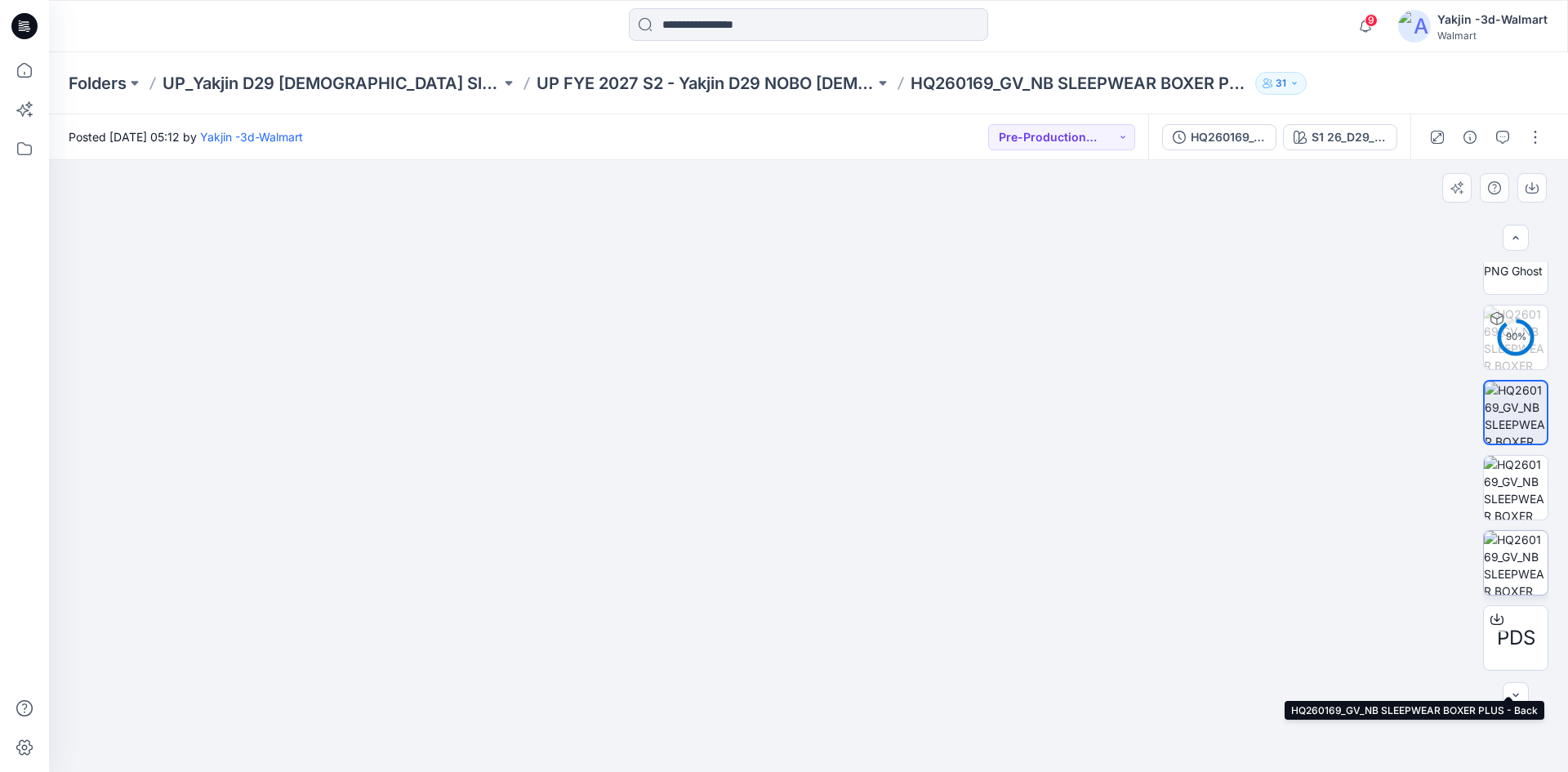
scroll to position [0, 0]
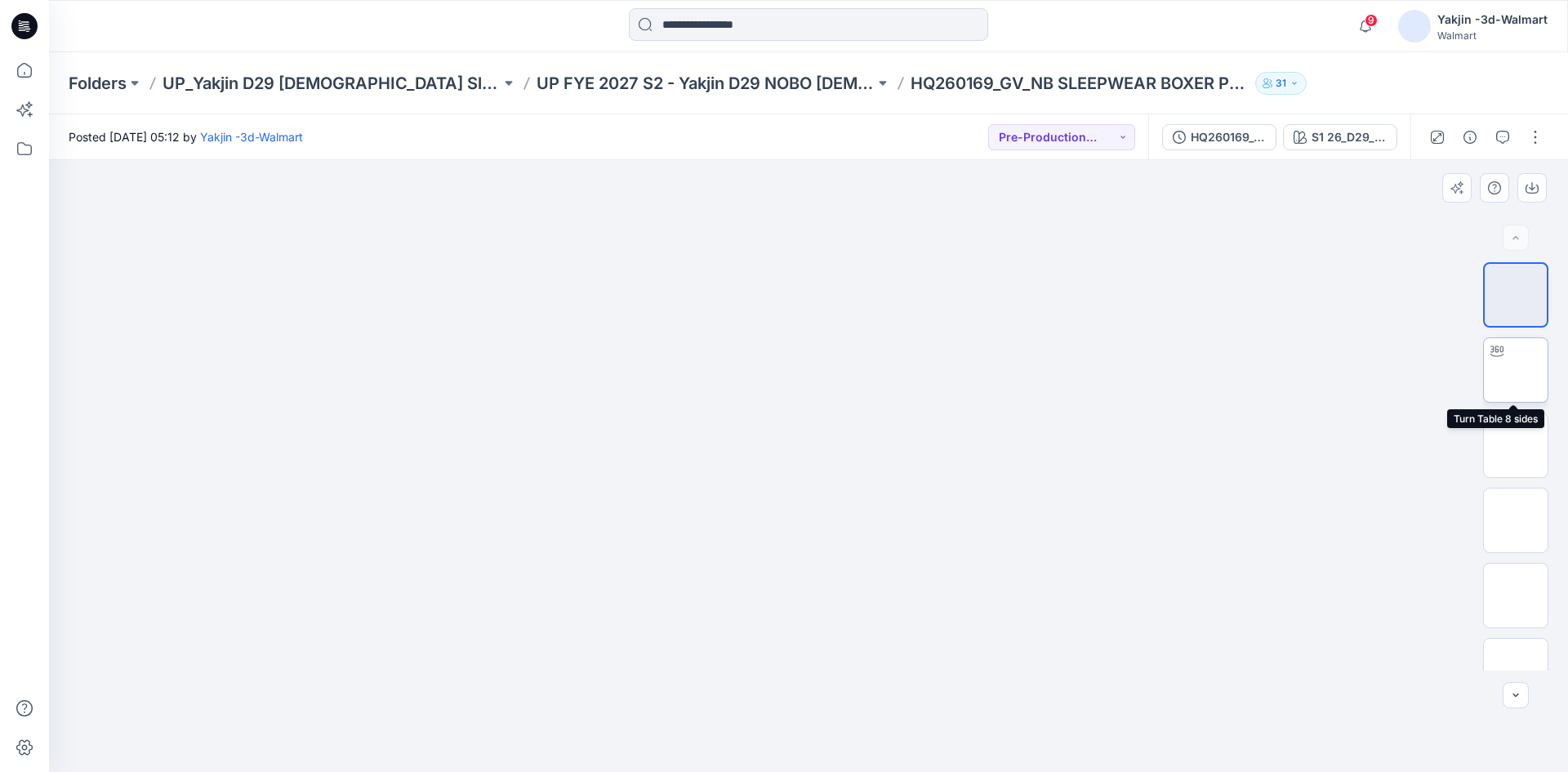
click at [1516, 370] on img at bounding box center [1516, 370] width 0 height 0
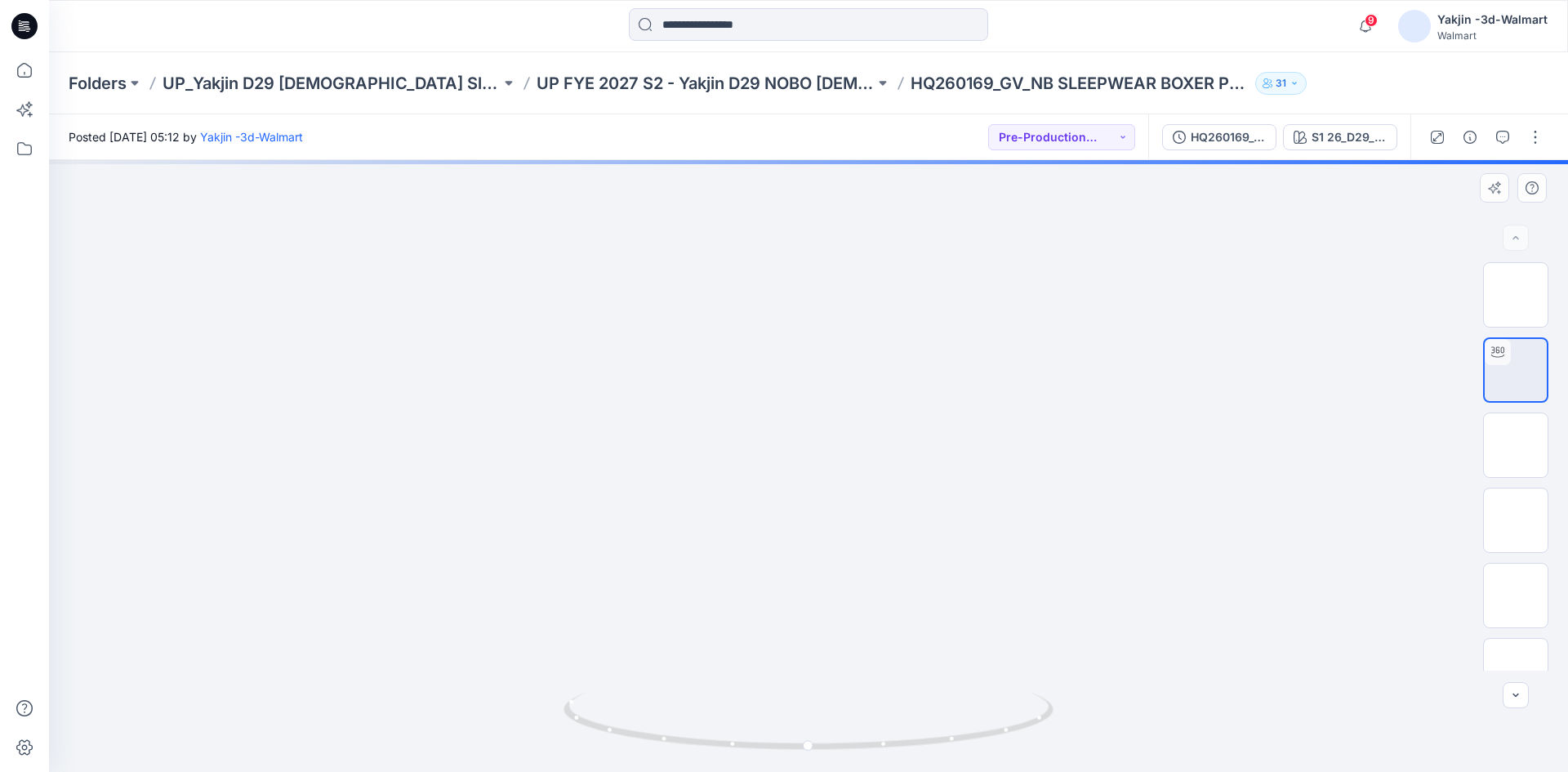
drag, startPoint x: 858, startPoint y: 353, endPoint x: 836, endPoint y: 539, distance: 187.3
